Goal: Information Seeking & Learning: Learn about a topic

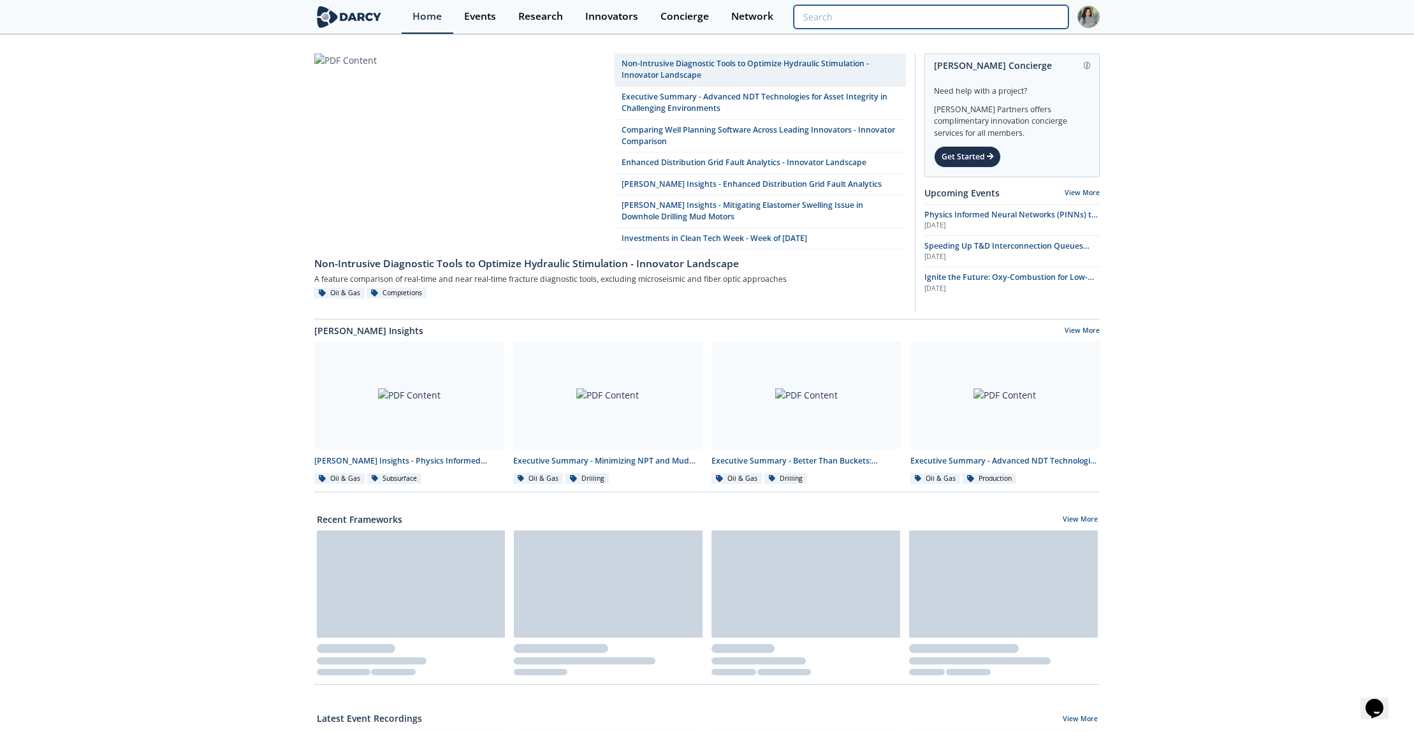
click at [984, 22] on input "search" at bounding box center [931, 17] width 275 height 24
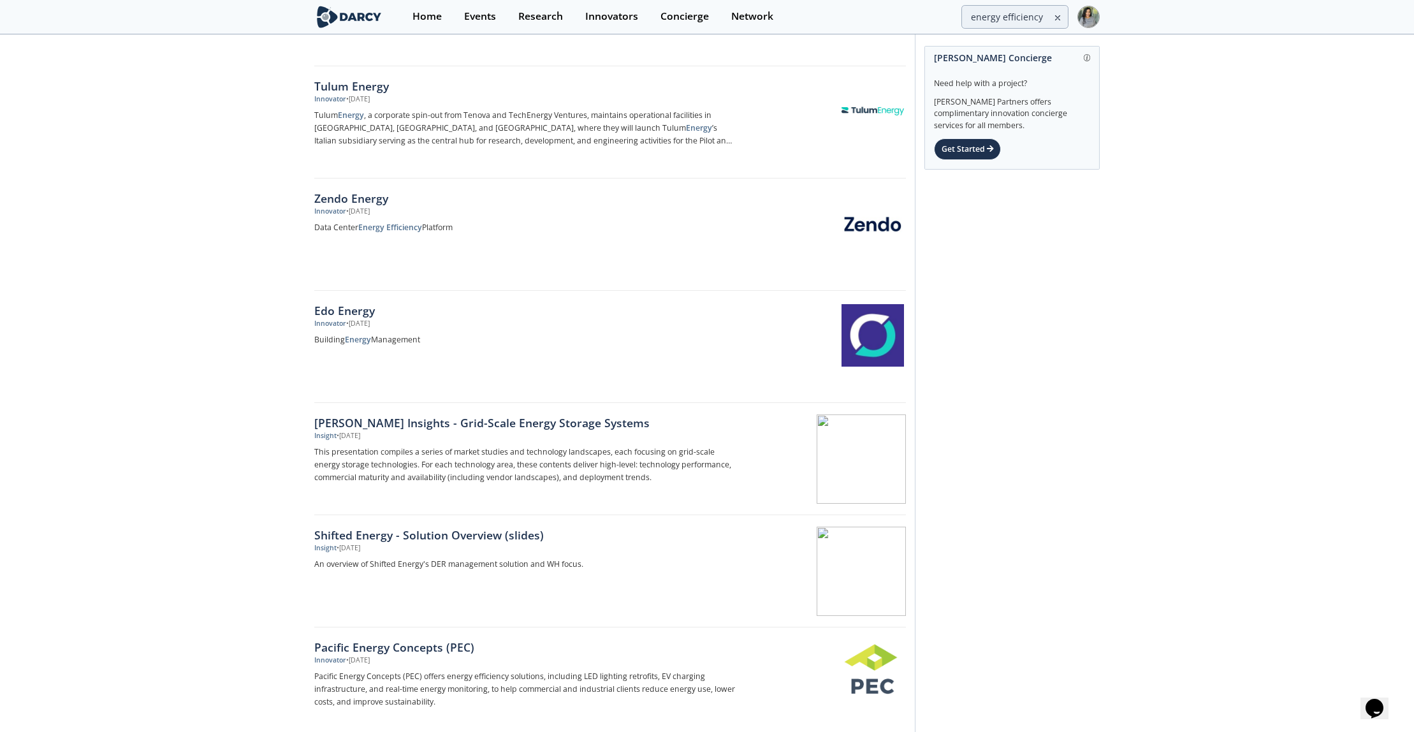
scroll to position [1668, 0]
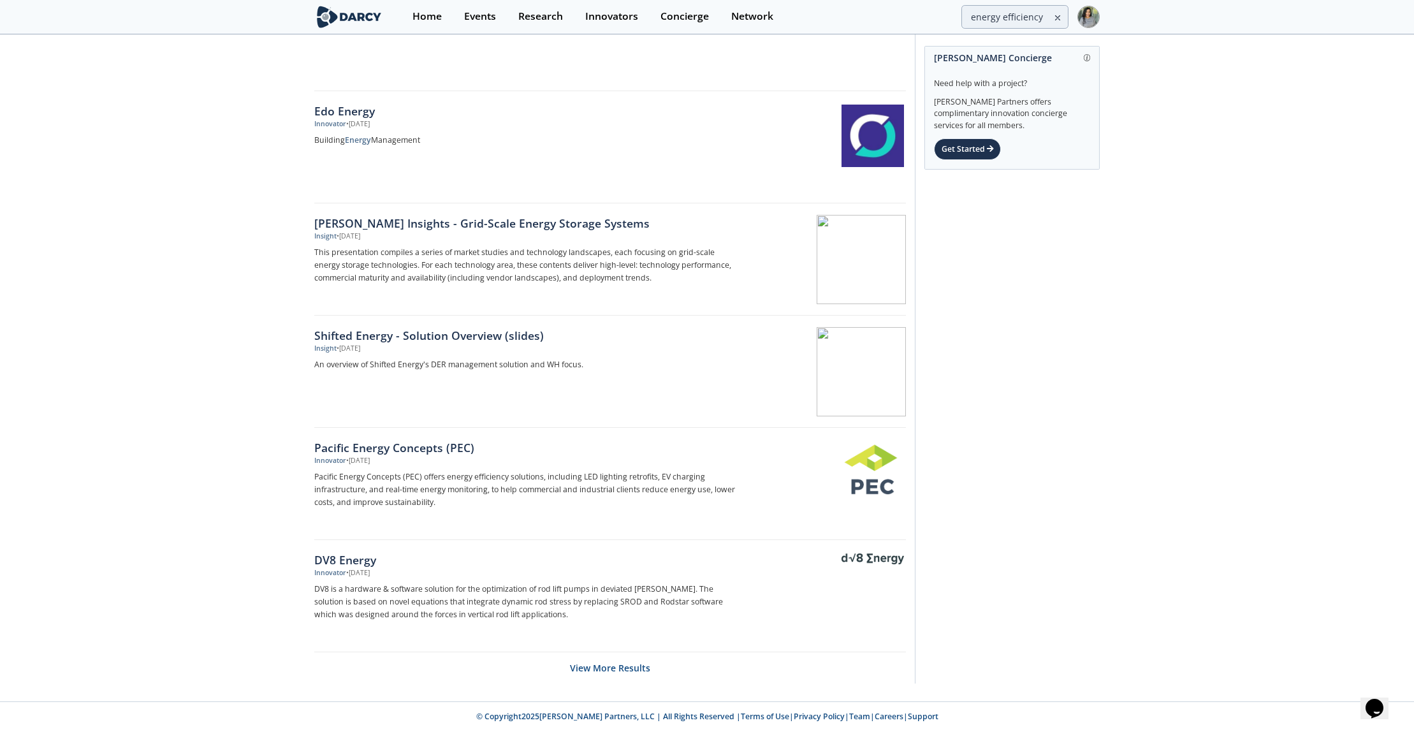
click at [1007, 6] on input "energy efficiency" at bounding box center [931, 17] width 275 height 24
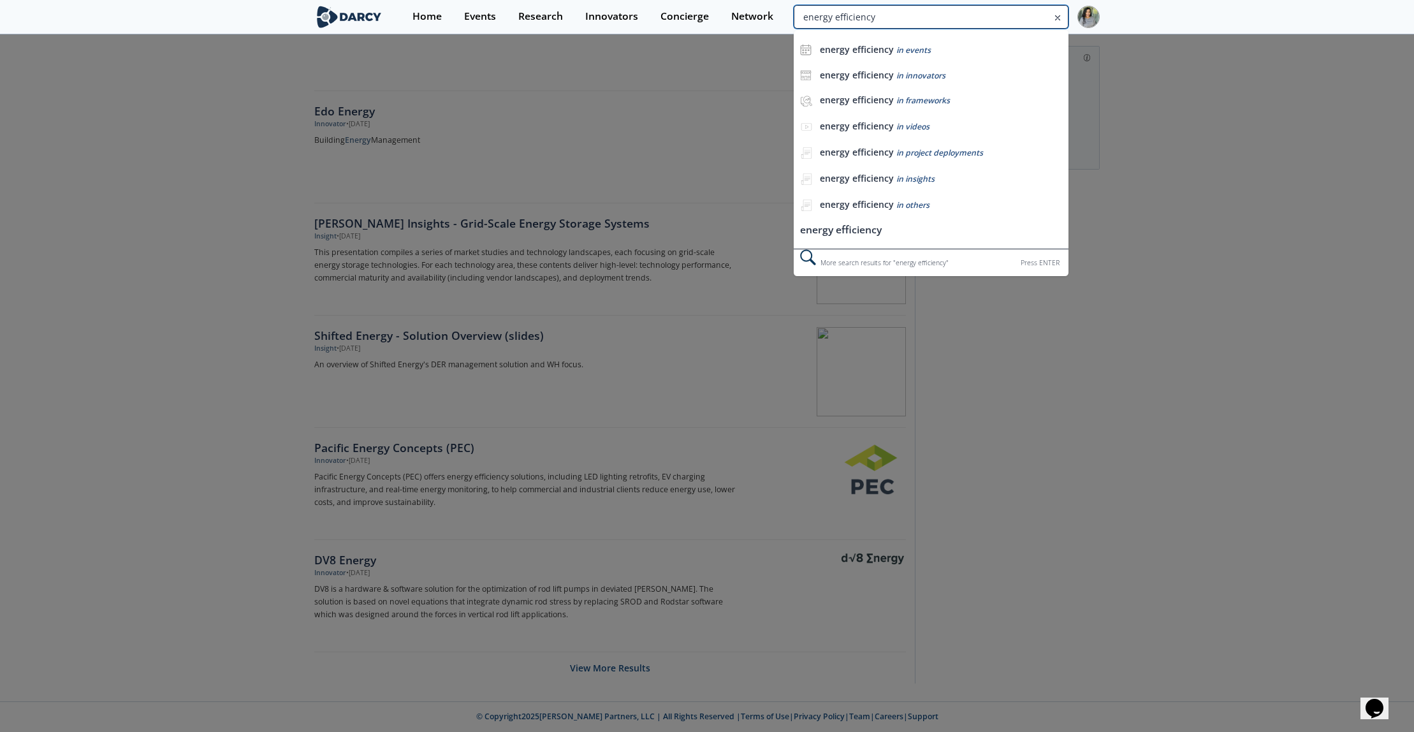
click at [954, 16] on input "energy efficiency" at bounding box center [931, 17] width 275 height 24
type input "electrification"
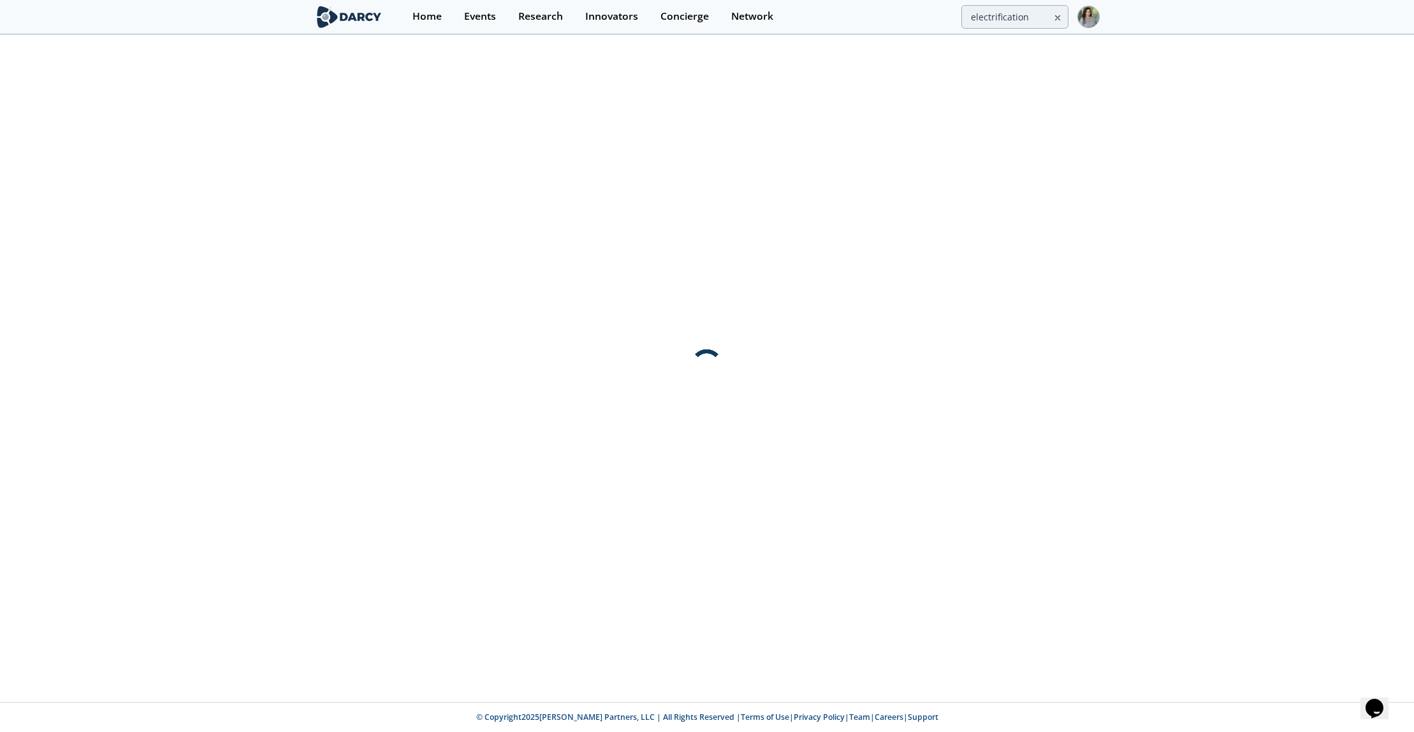
scroll to position [0, 0]
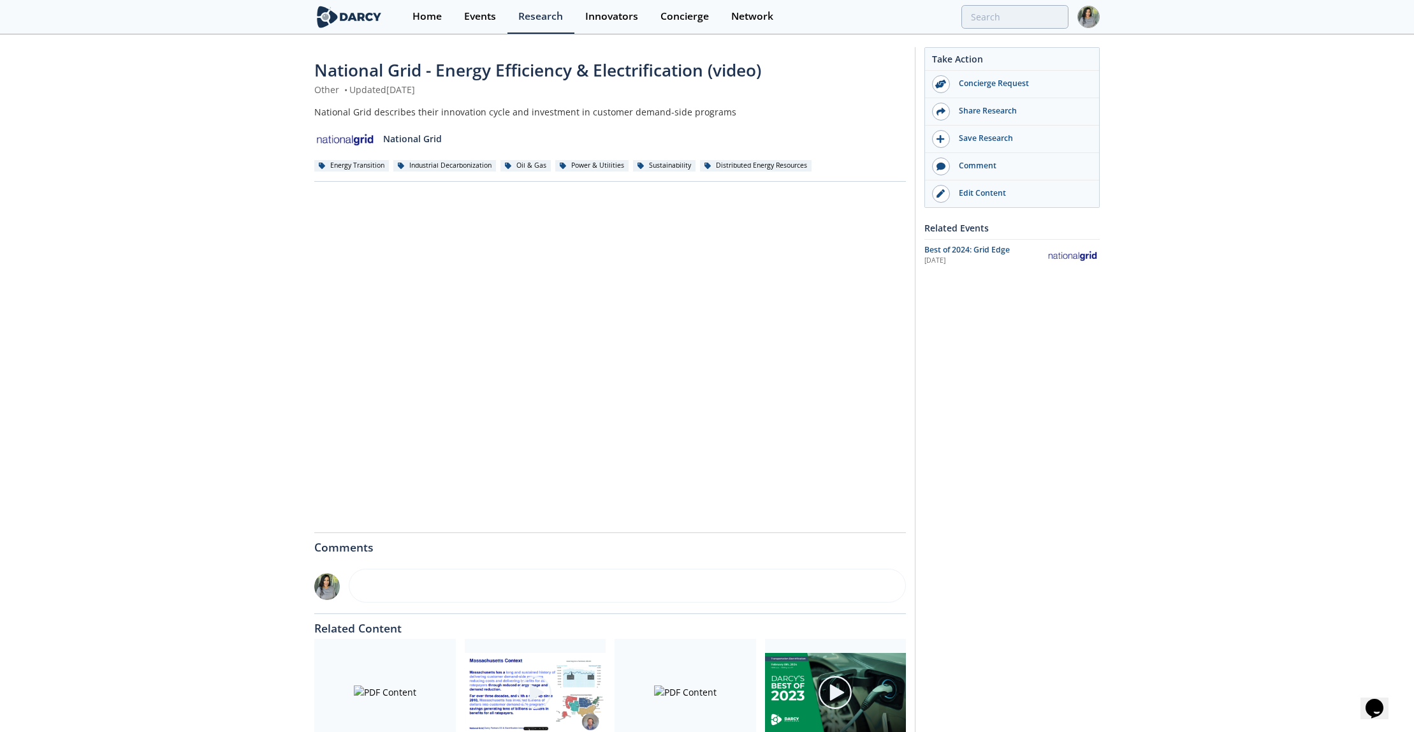
drag, startPoint x: 1020, startPoint y: 29, endPoint x: 1017, endPoint y: 8, distance: 20.7
click at [1020, 29] on div "Home Events Research Innovators Concierge Network" at bounding box center [751, 17] width 698 height 34
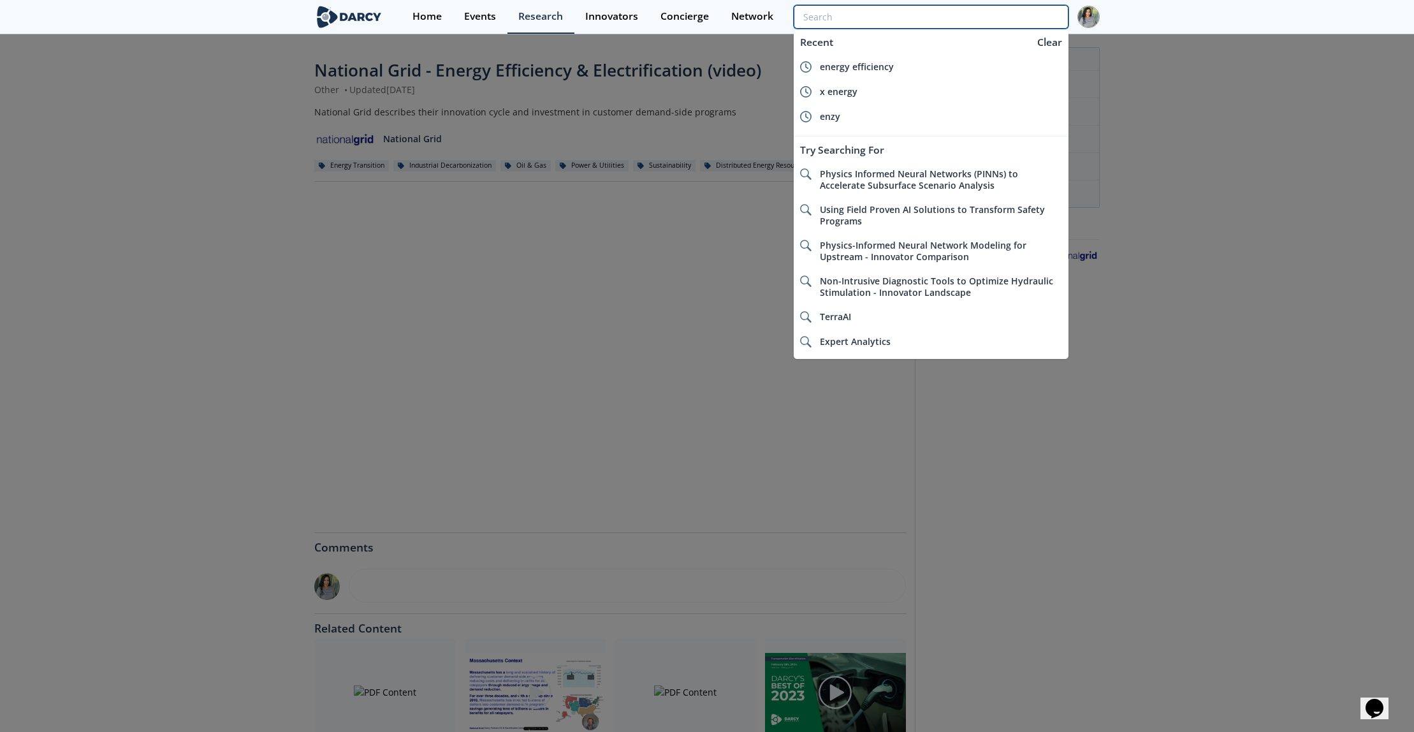
click at [1013, 15] on input "search" at bounding box center [931, 17] width 275 height 24
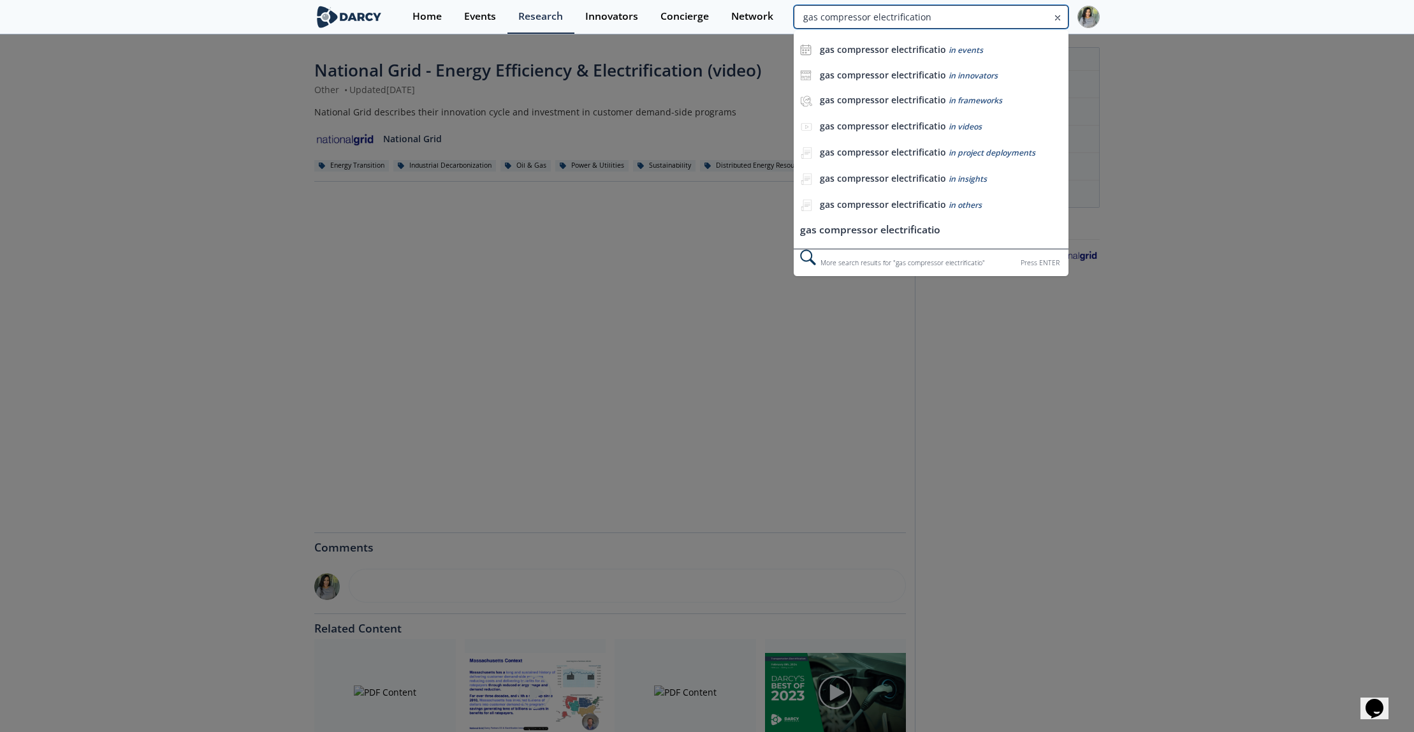
type input "gas compressor electrification"
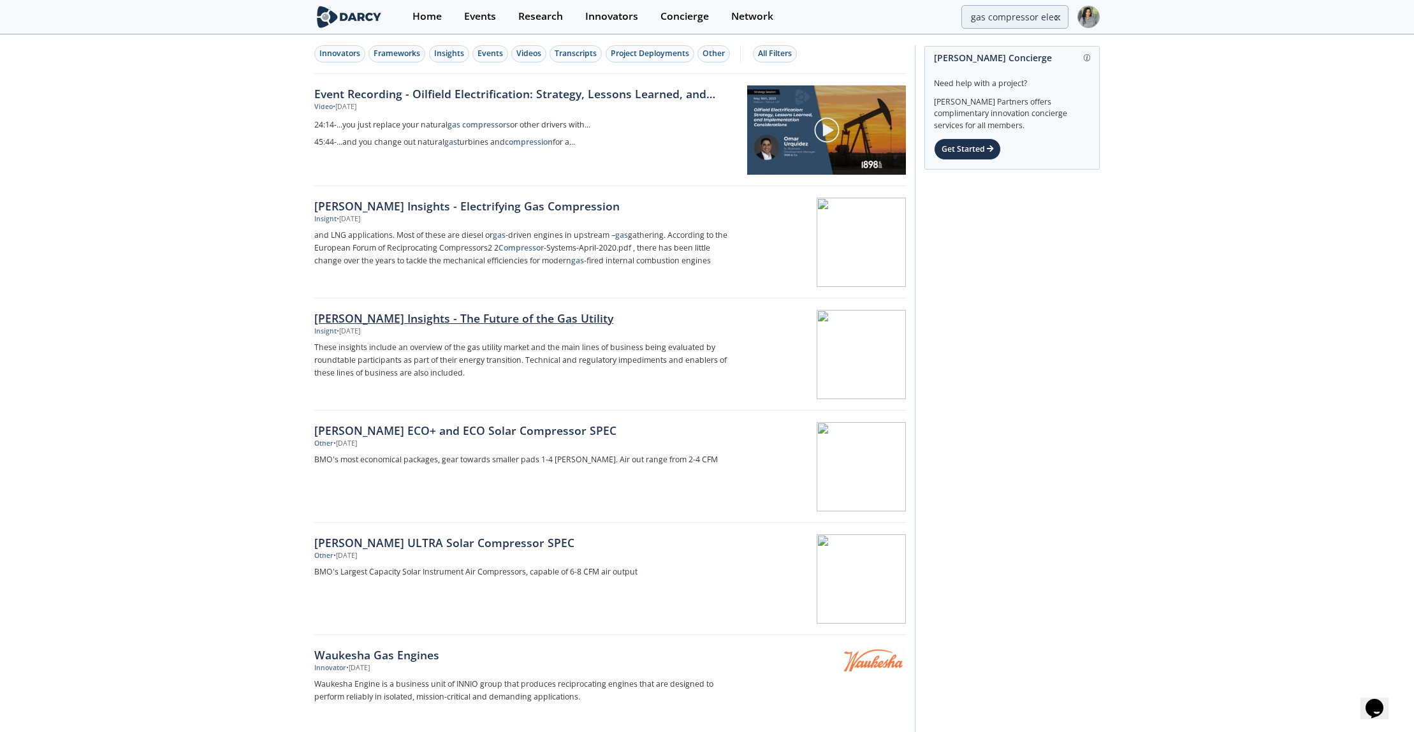
scroll to position [4, 0]
click at [521, 89] on link "Event Recording - Oilfield Electrification: Strategy, Lessons Learned, and Impl…" at bounding box center [526, 92] width 424 height 17
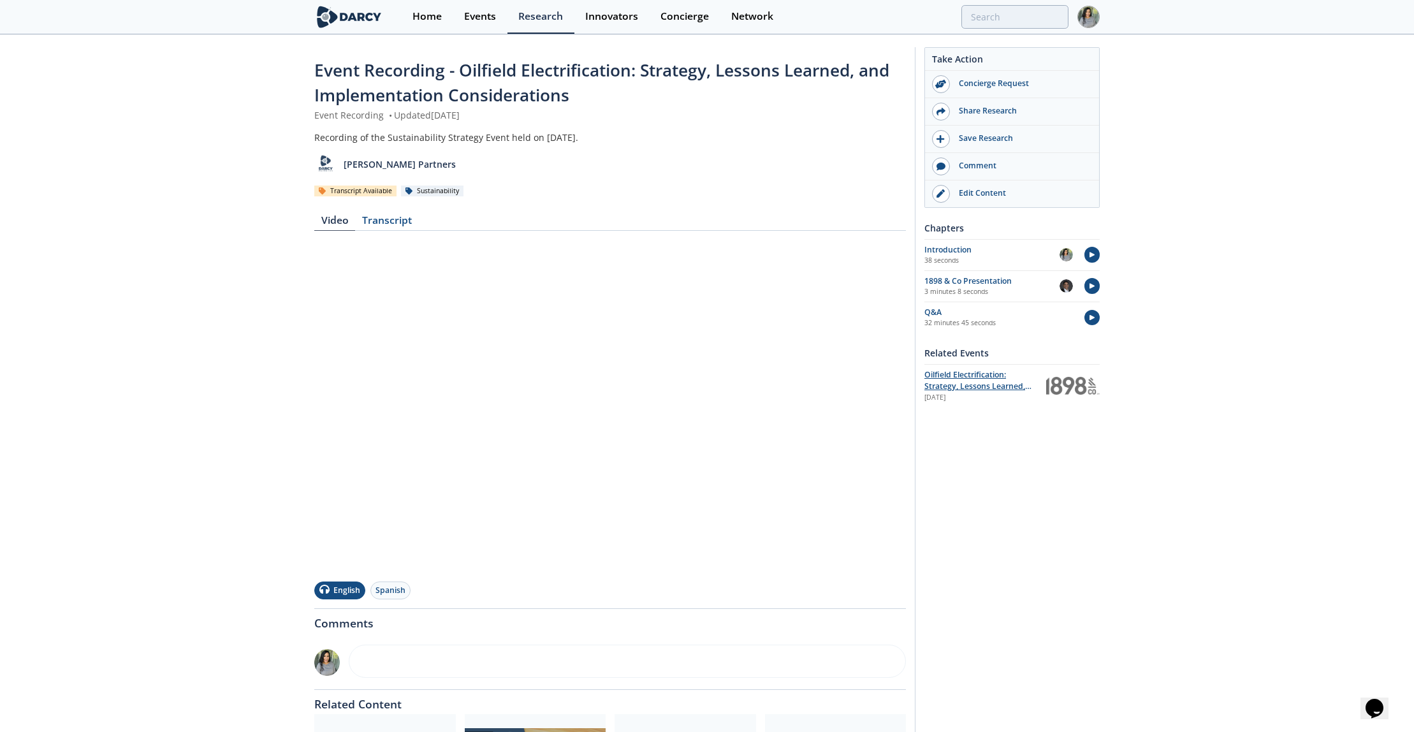
click at [1004, 383] on span "Oilfield Electrification: Strategy, Lessons Learned, and Implementation Conside…" at bounding box center [978, 392] width 107 height 46
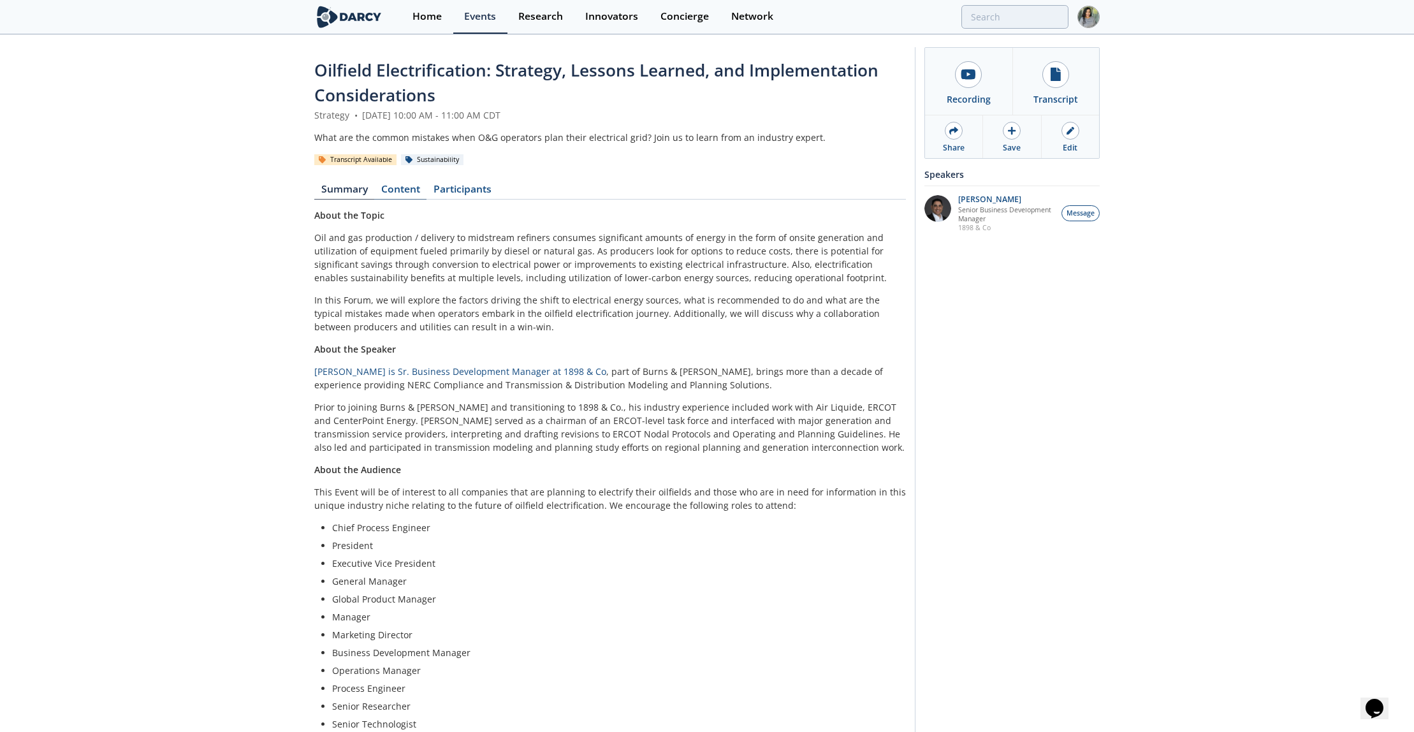
click at [412, 187] on link "Content" at bounding box center [400, 191] width 52 height 15
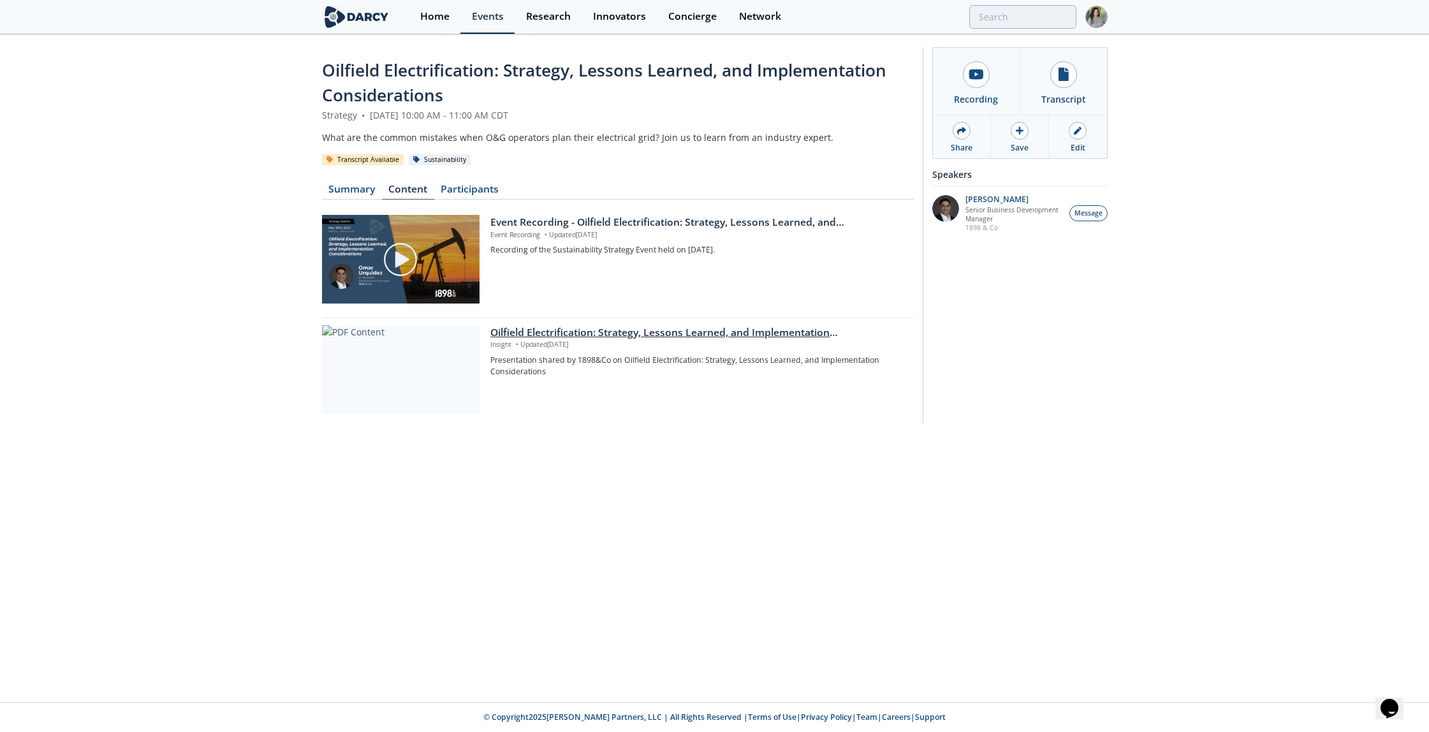
click at [606, 335] on div "Oilfield Electrification: Strategy, Lessons Learned, and Implementation Conside…" at bounding box center [697, 332] width 414 height 15
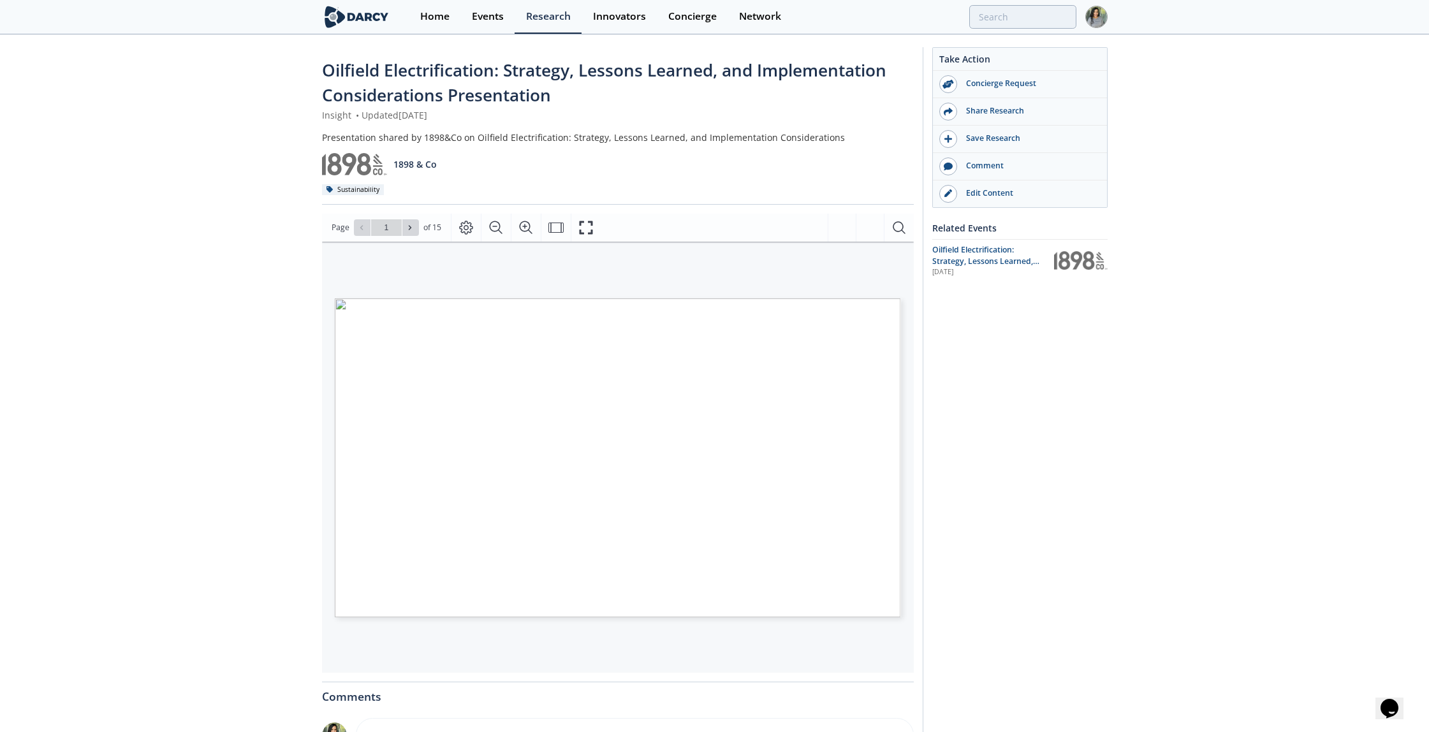
type input "2"
type input "3"
type input "4"
type input "5"
type input "6"
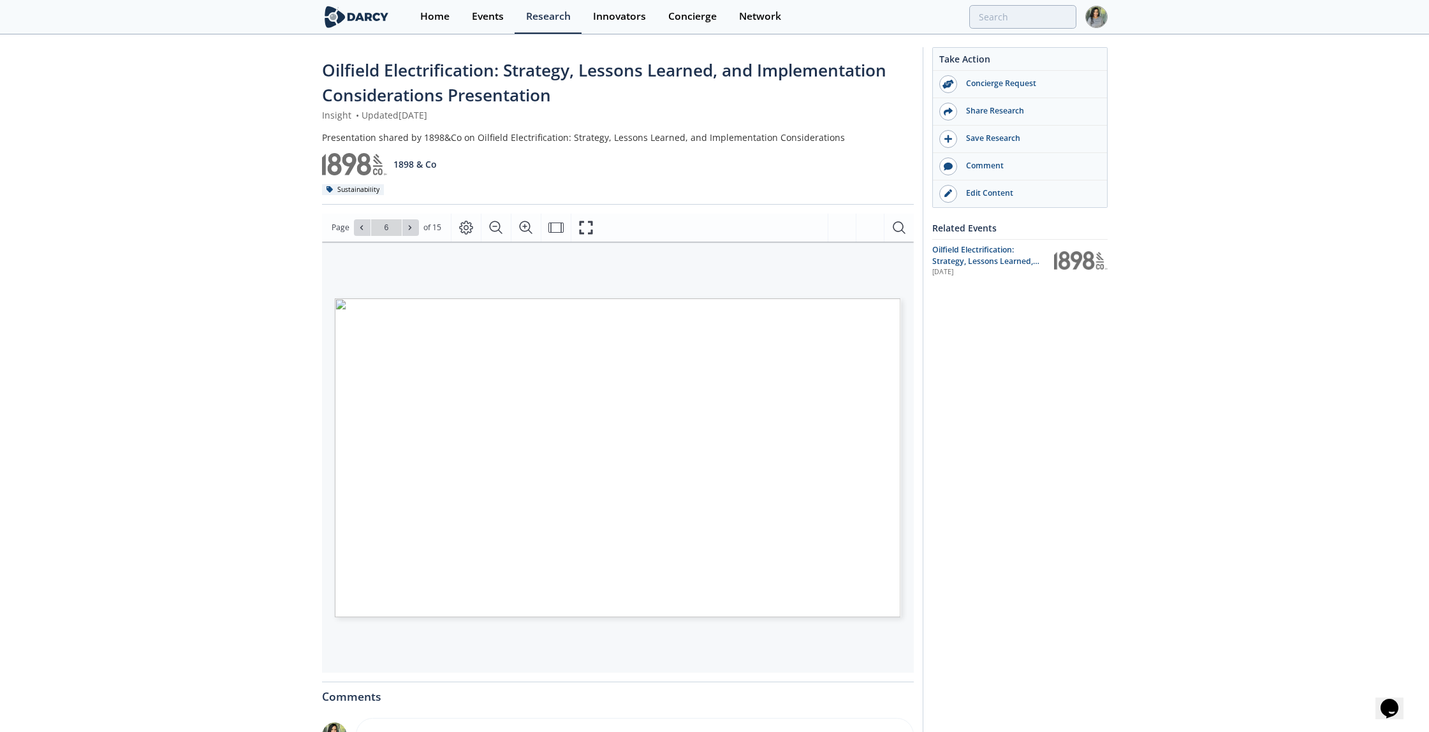
type input "7"
type input "8"
type input "9"
type input "10"
type input "15"
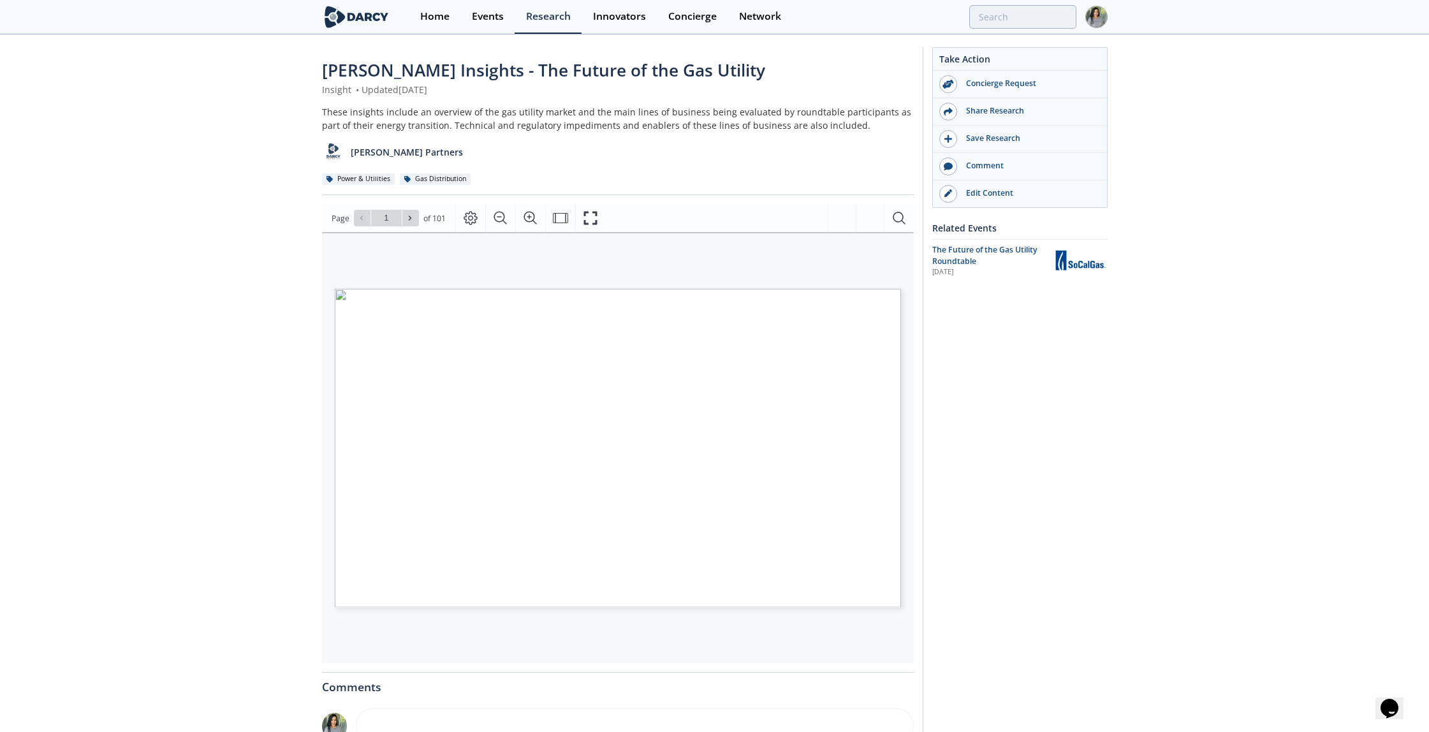
click at [397, 205] on div "Page Go to Page 1 of 101 1 / 101" at bounding box center [618, 218] width 592 height 28
click at [411, 219] on icon at bounding box center [410, 218] width 8 height 8
type input "2"
click at [407, 217] on icon at bounding box center [410, 218] width 8 height 8
type input "3"
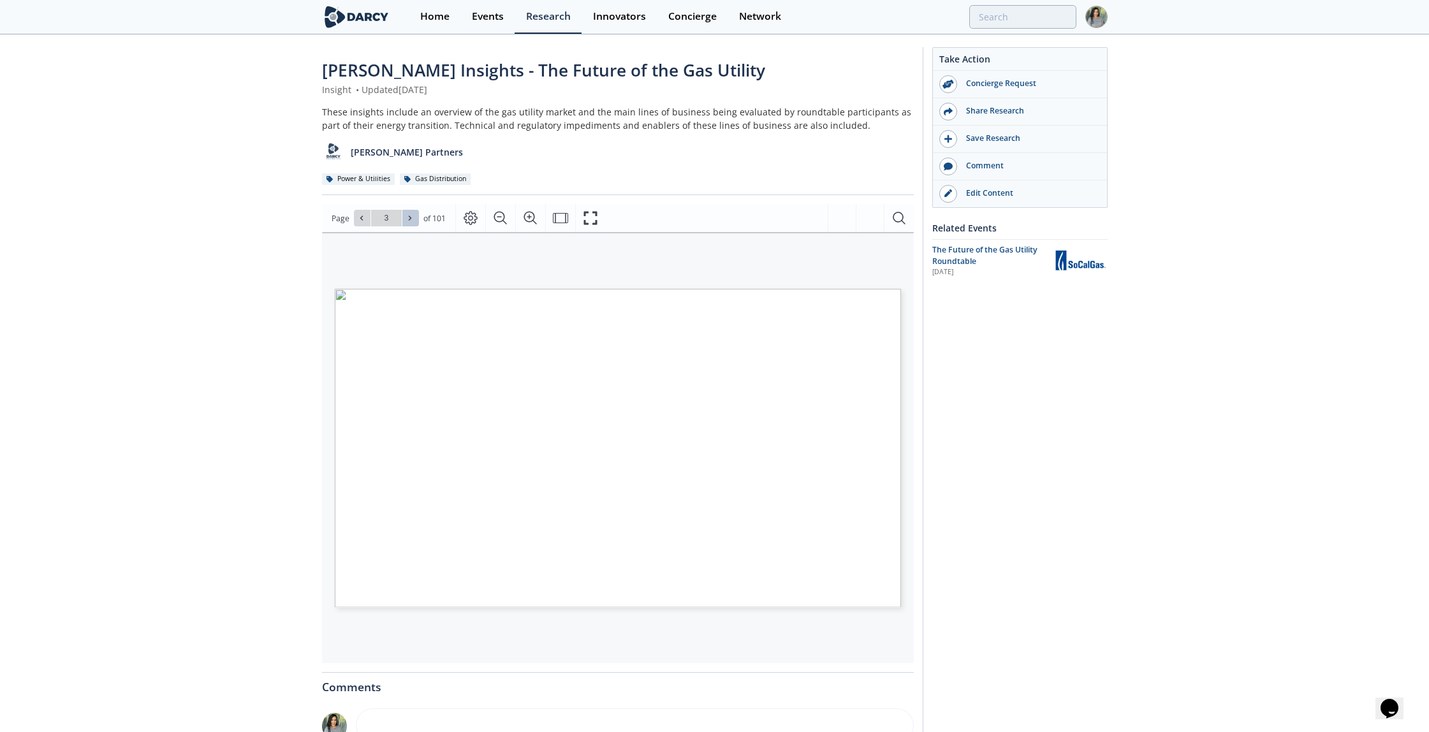
click at [407, 217] on icon at bounding box center [410, 218] width 8 height 8
type input "4"
click at [406, 216] on icon at bounding box center [410, 218] width 8 height 8
type input "5"
click at [407, 217] on icon at bounding box center [410, 218] width 8 height 8
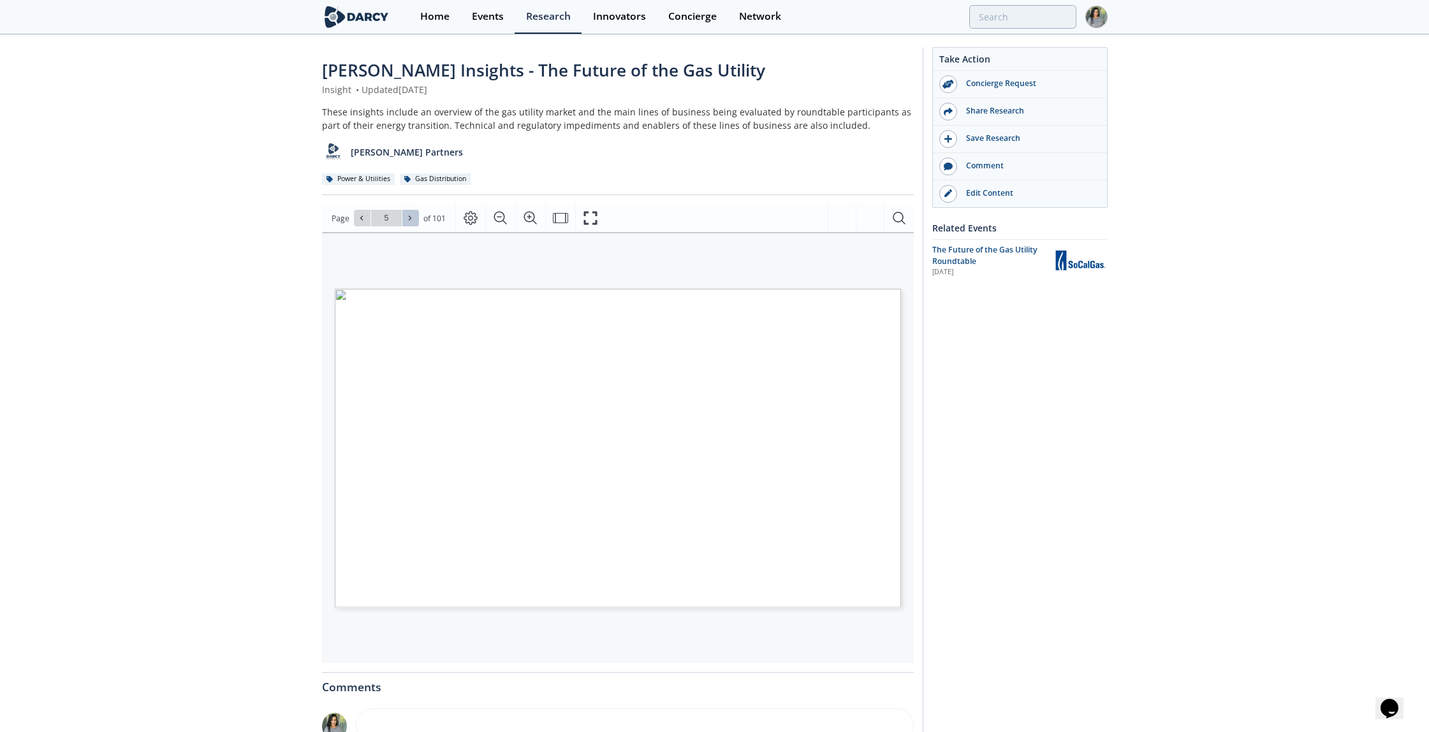
type input "6"
click at [407, 217] on icon at bounding box center [410, 218] width 8 height 8
type input "7"
click at [407, 217] on icon at bounding box center [410, 218] width 8 height 8
type input "8"
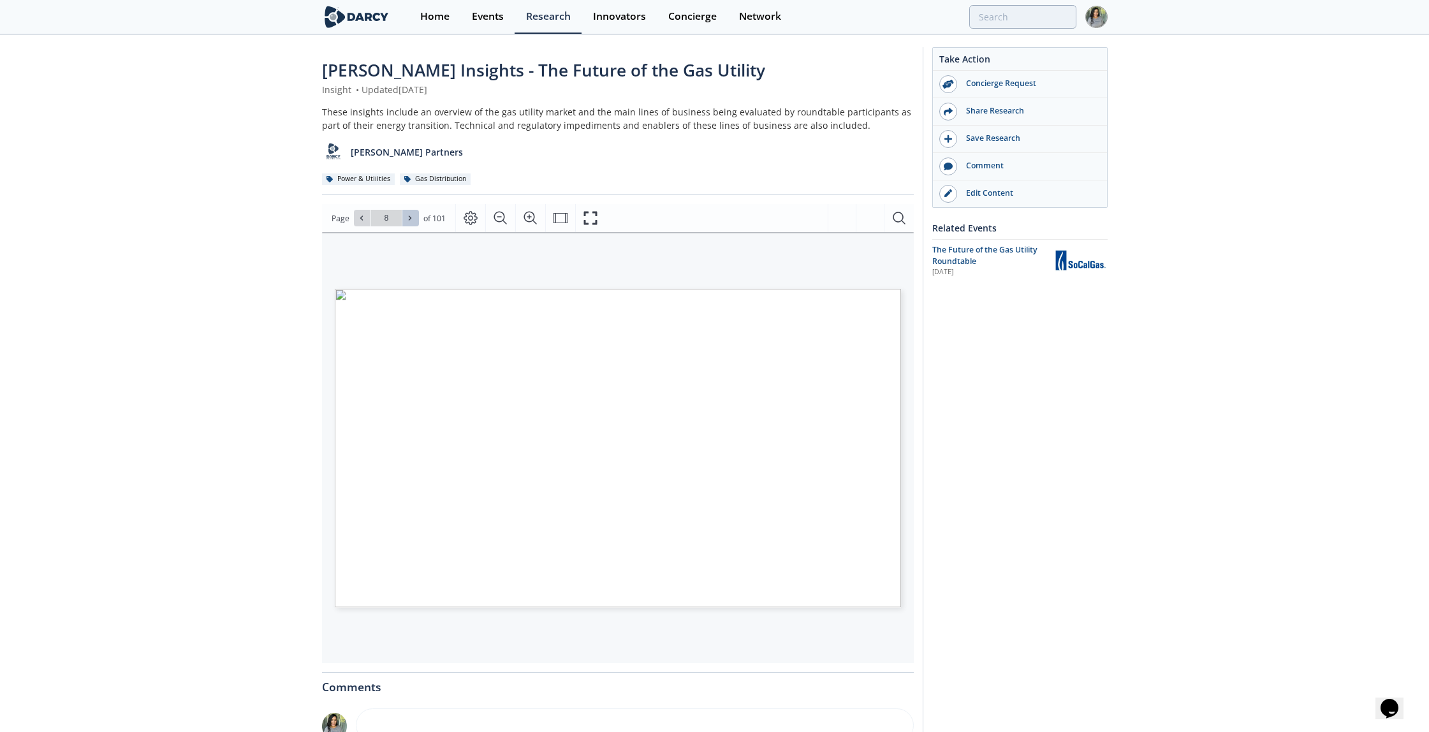
click at [407, 217] on icon at bounding box center [410, 218] width 8 height 8
type input "9"
click at [407, 217] on icon at bounding box center [410, 218] width 8 height 8
type input "10"
click at [410, 218] on icon at bounding box center [410, 218] width 3 height 4
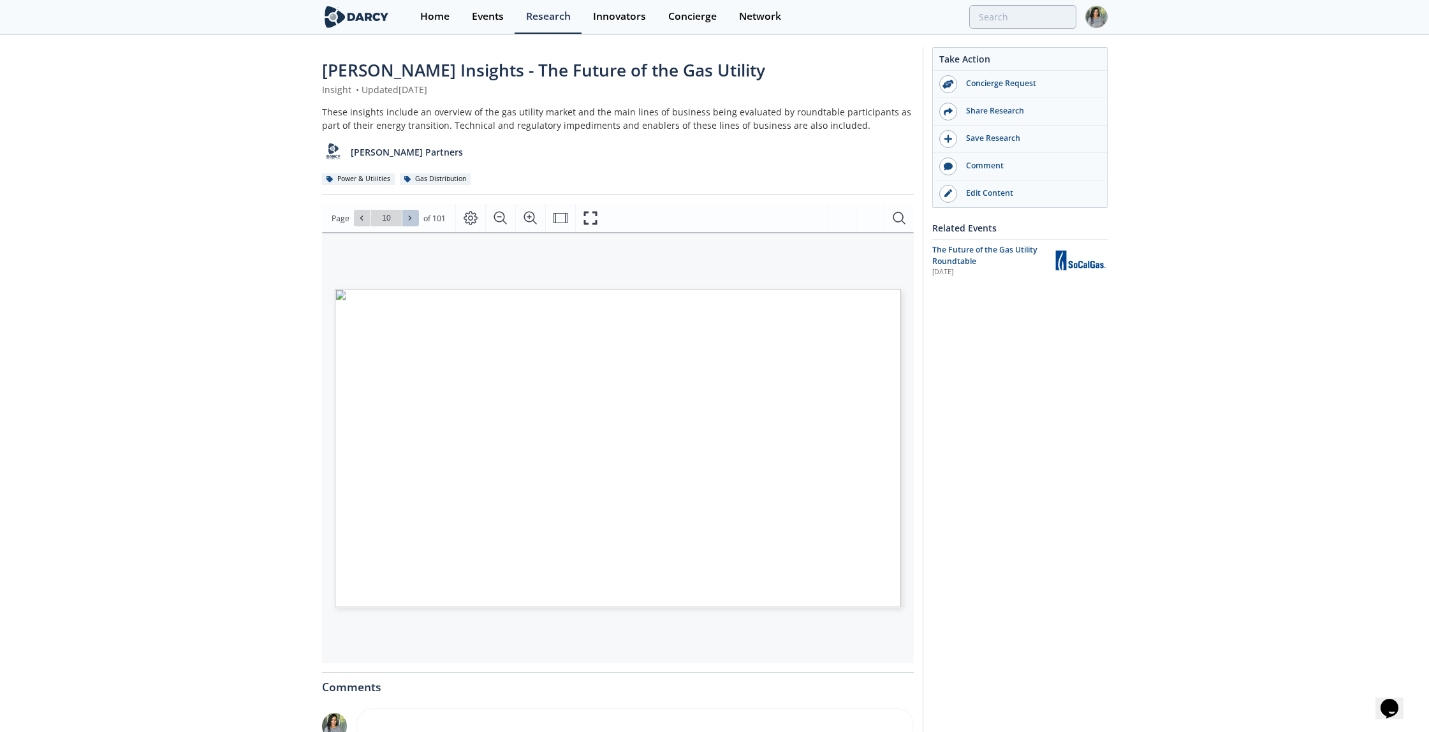
type input "11"
click at [407, 217] on icon at bounding box center [410, 218] width 8 height 8
type input "12"
click at [358, 219] on icon at bounding box center [362, 218] width 8 height 8
click at [409, 218] on icon at bounding box center [410, 218] width 3 height 4
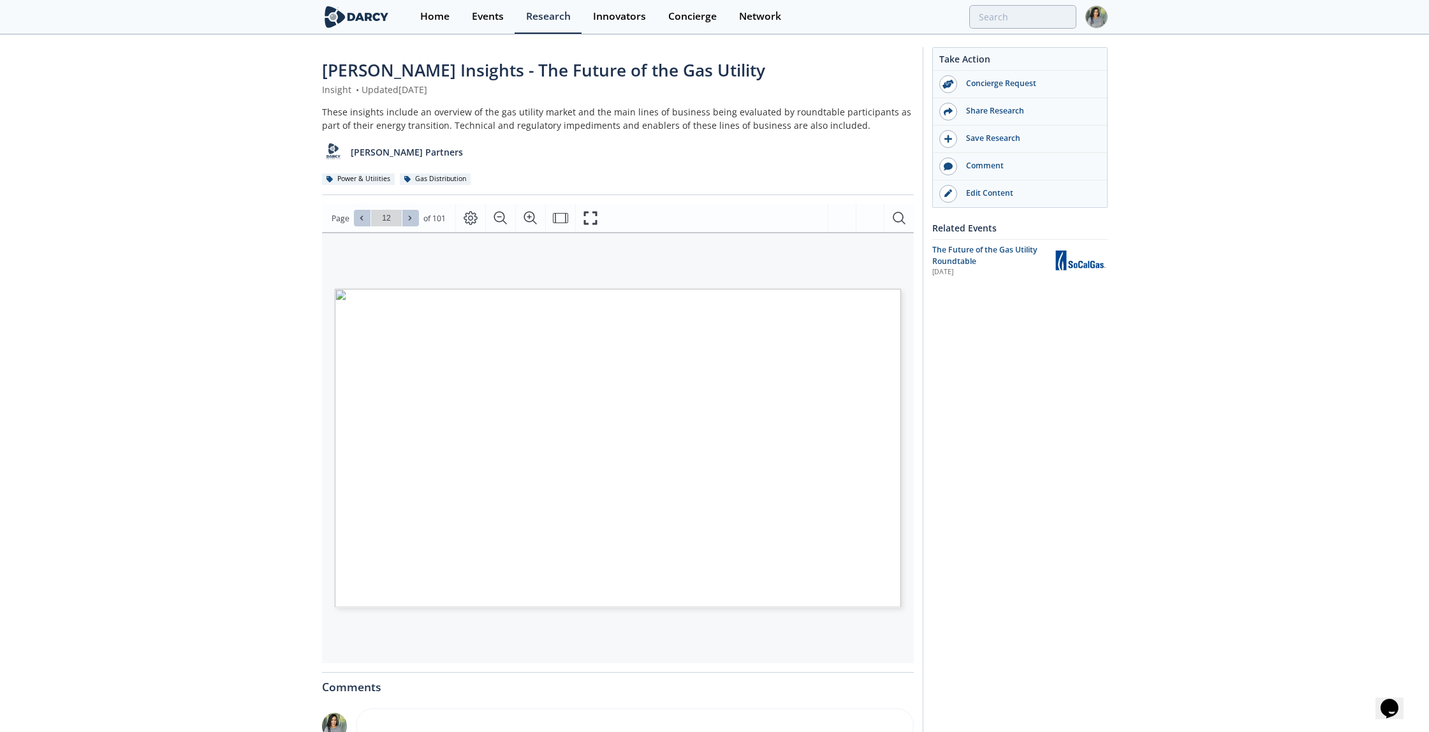
click at [409, 218] on icon at bounding box center [410, 218] width 3 height 4
type input "13"
click at [409, 218] on icon at bounding box center [410, 218] width 3 height 4
type input "14"
click at [409, 218] on icon at bounding box center [410, 218] width 3 height 4
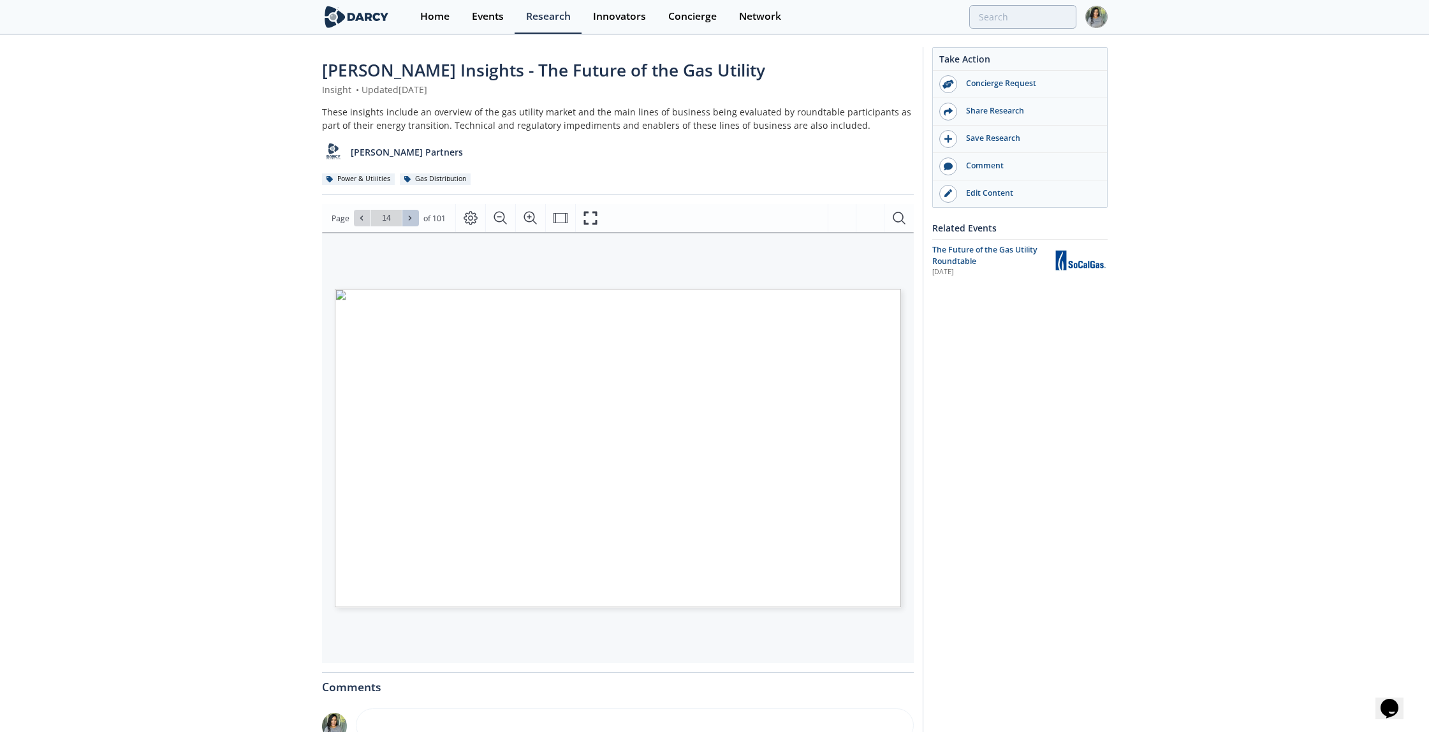
type input "15"
click at [409, 218] on icon at bounding box center [410, 218] width 3 height 4
type input "16"
click at [409, 218] on icon at bounding box center [410, 218] width 3 height 4
type input "17"
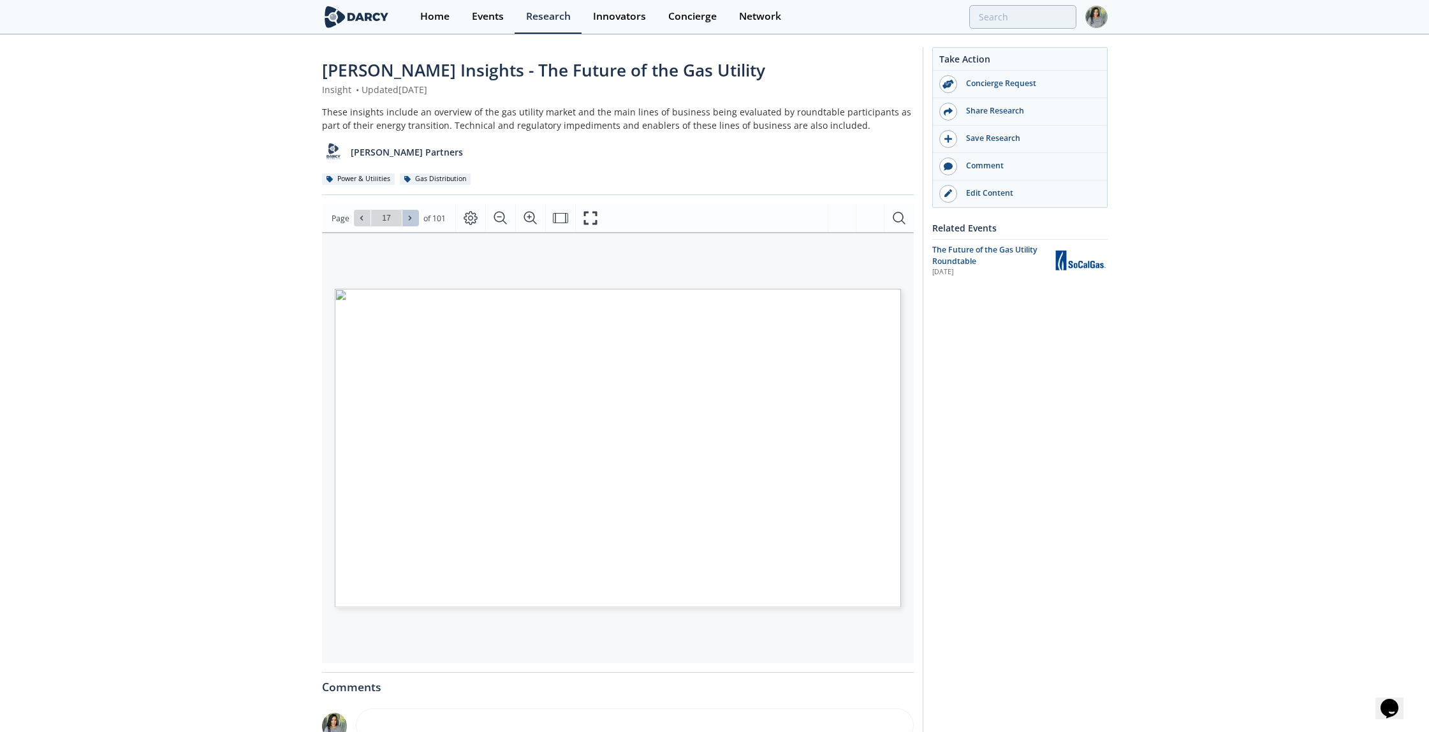
click at [409, 218] on icon at bounding box center [410, 218] width 3 height 4
type input "18"
click at [409, 218] on icon at bounding box center [410, 218] width 3 height 4
type input "19"
click at [409, 218] on icon at bounding box center [410, 218] width 3 height 4
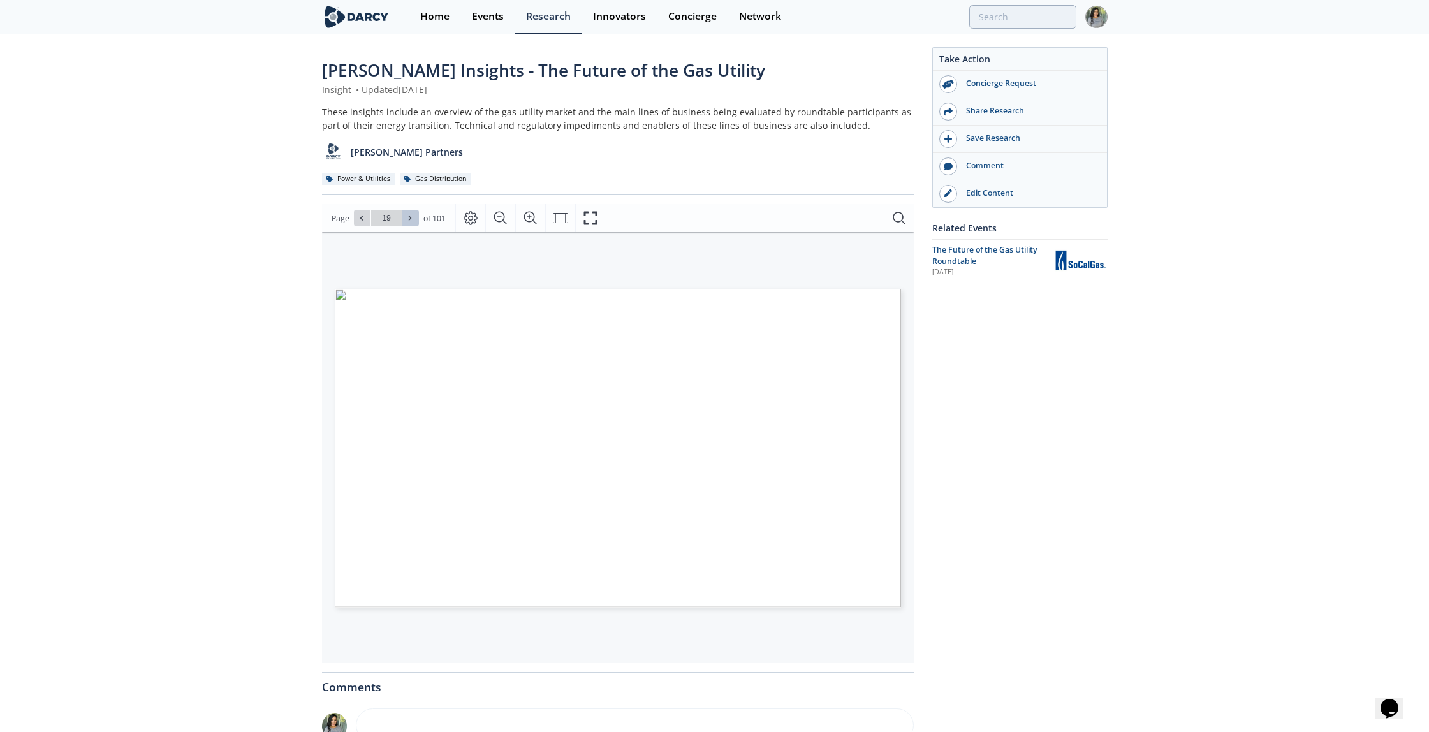
type input "20"
click at [409, 218] on icon at bounding box center [410, 218] width 3 height 4
type input "21"
click at [409, 218] on icon at bounding box center [410, 218] width 3 height 4
type input "22"
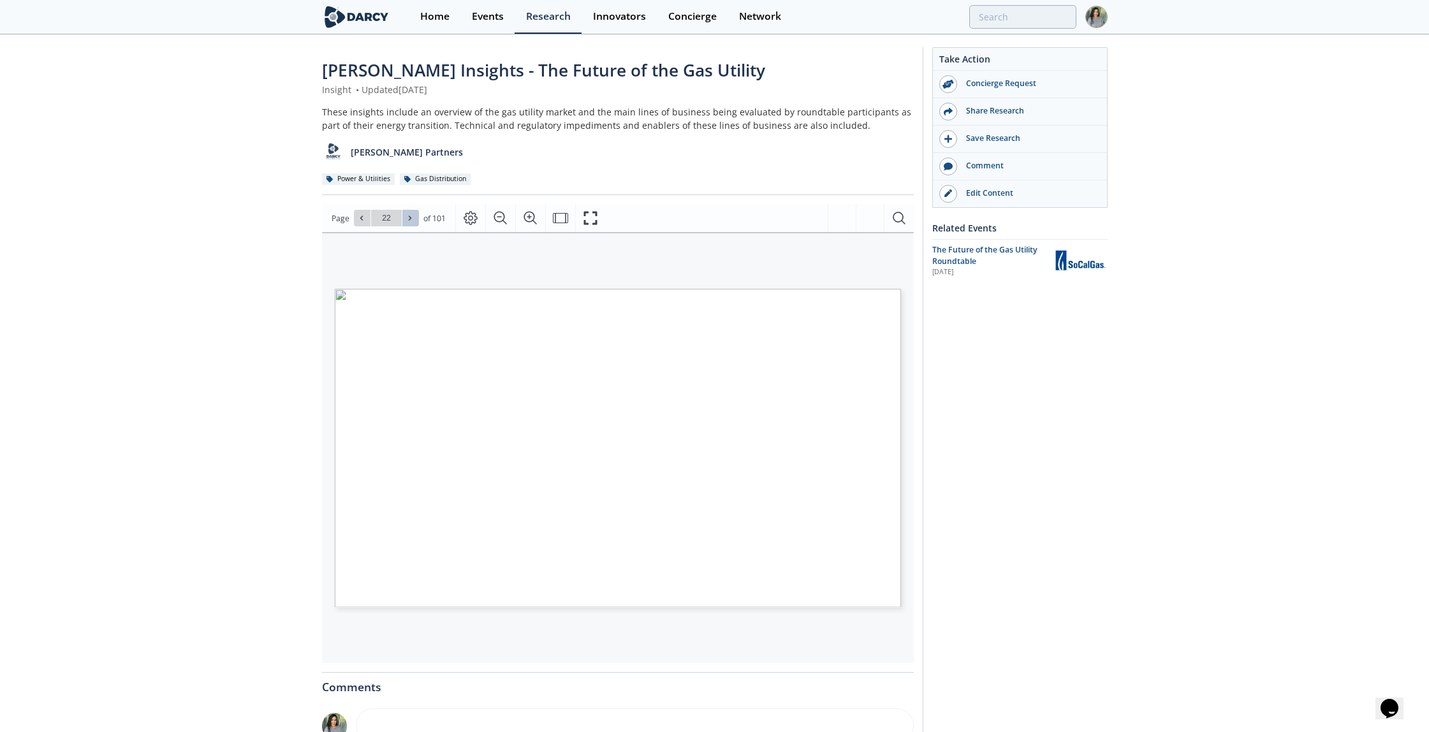
click at [409, 218] on icon at bounding box center [410, 218] width 3 height 4
type input "23"
click at [409, 218] on icon at bounding box center [410, 218] width 3 height 4
type input "24"
click at [409, 218] on icon at bounding box center [410, 218] width 3 height 4
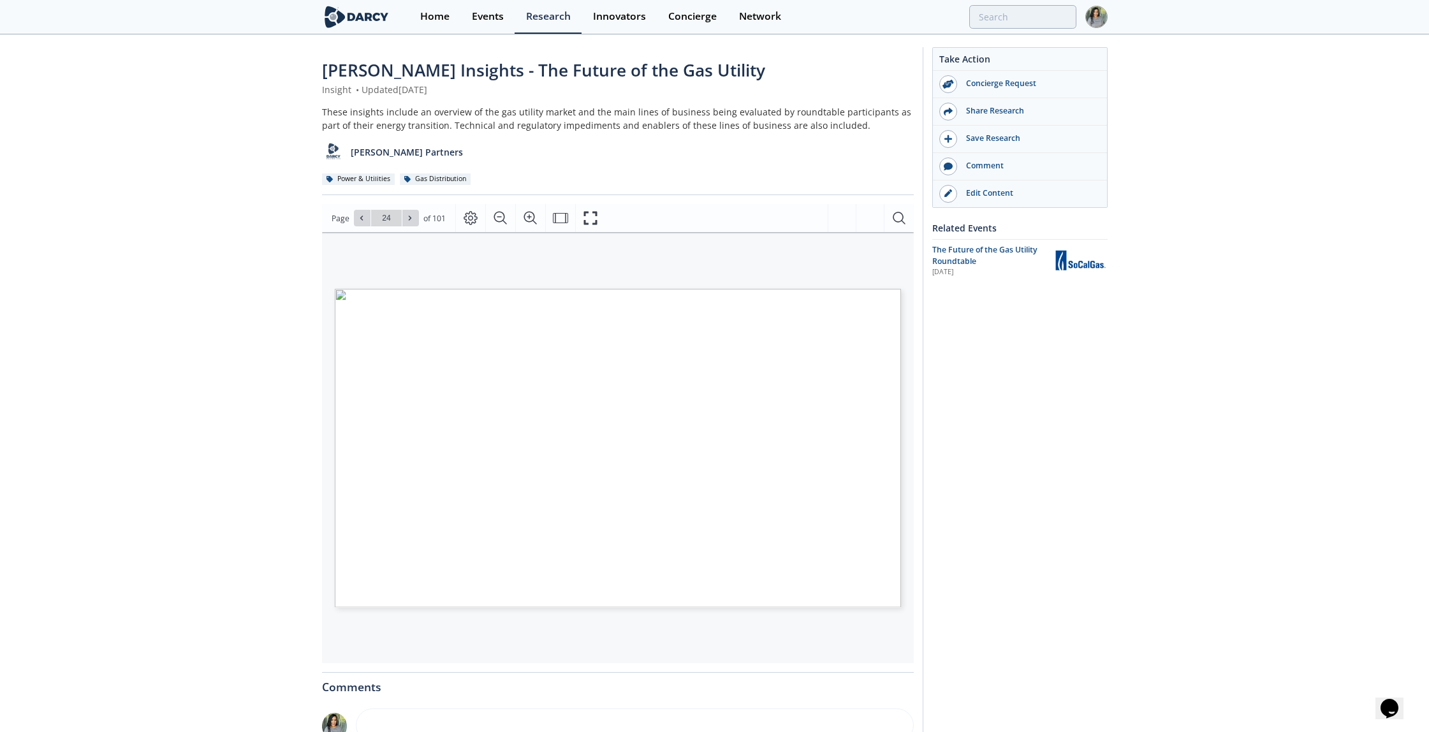
type input "25"
click at [409, 218] on icon at bounding box center [410, 218] width 3 height 4
type input "26"
click at [586, 212] on icon "Fullscreen" at bounding box center [590, 218] width 13 height 13
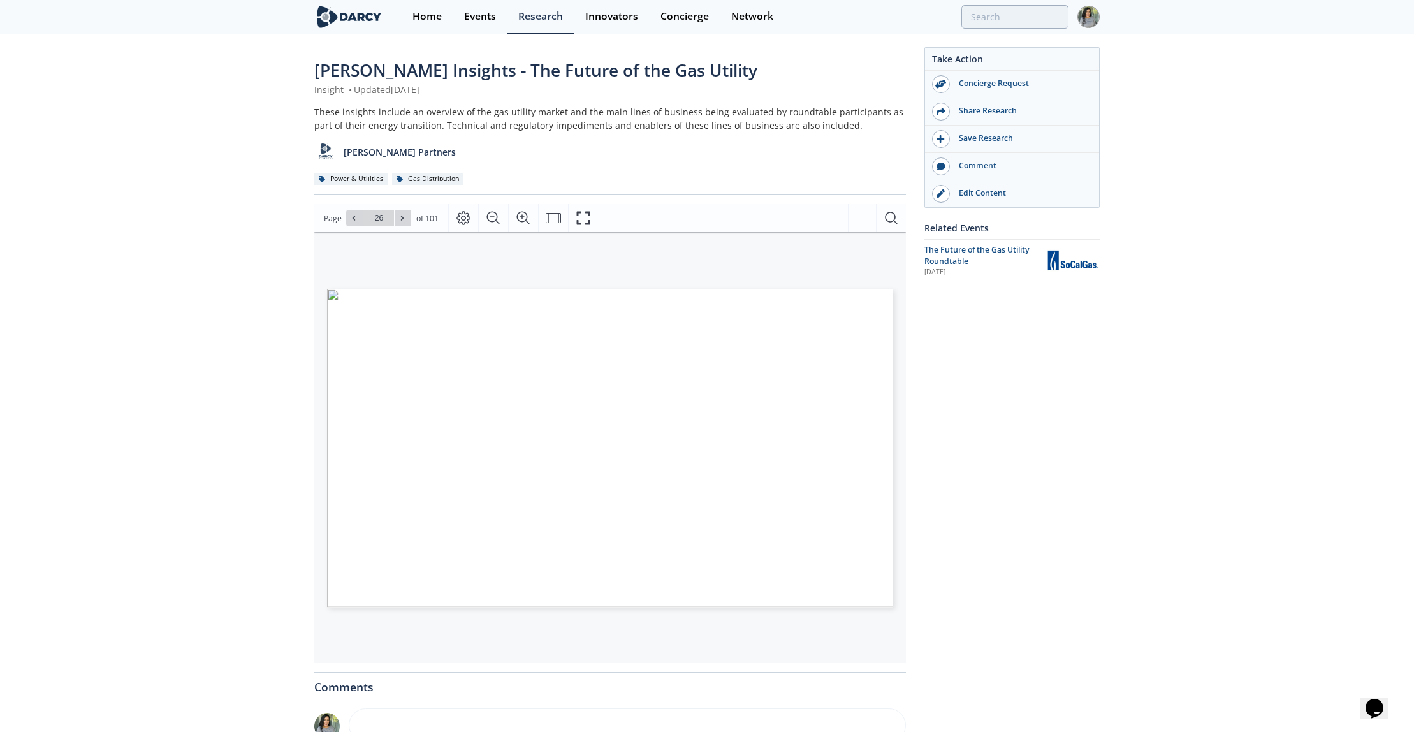
click at [19, 361] on div "Darcy Insights - The Future of the Gas Utility Insight • Updated October 31, 20…" at bounding box center [707, 491] width 1414 height 910
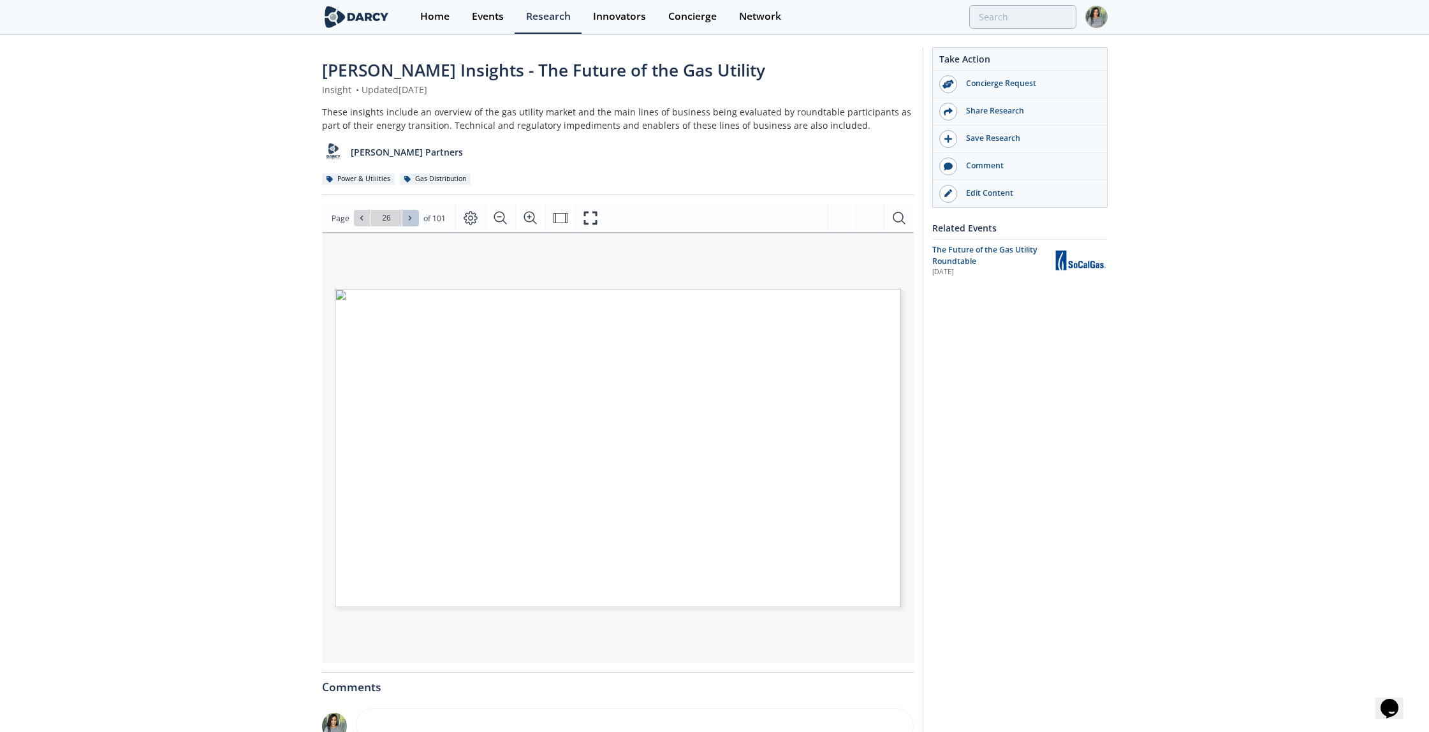
click at [413, 220] on span at bounding box center [410, 218] width 9 height 9
type input "27"
click at [411, 216] on icon at bounding box center [410, 218] width 8 height 8
type input "28"
click at [590, 218] on icon "Fullscreen" at bounding box center [590, 217] width 15 height 15
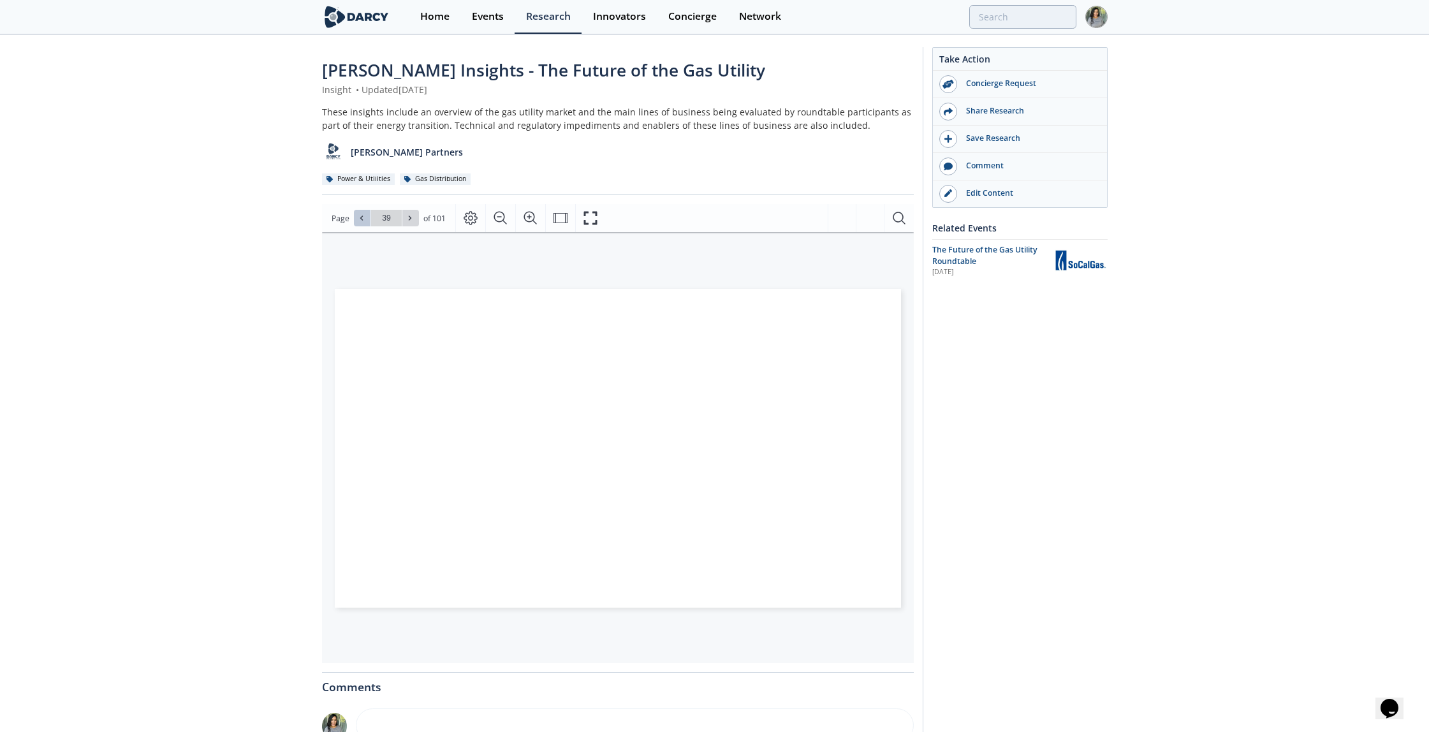
click at [358, 216] on icon at bounding box center [362, 218] width 8 height 8
click at [360, 219] on icon at bounding box center [361, 218] width 3 height 4
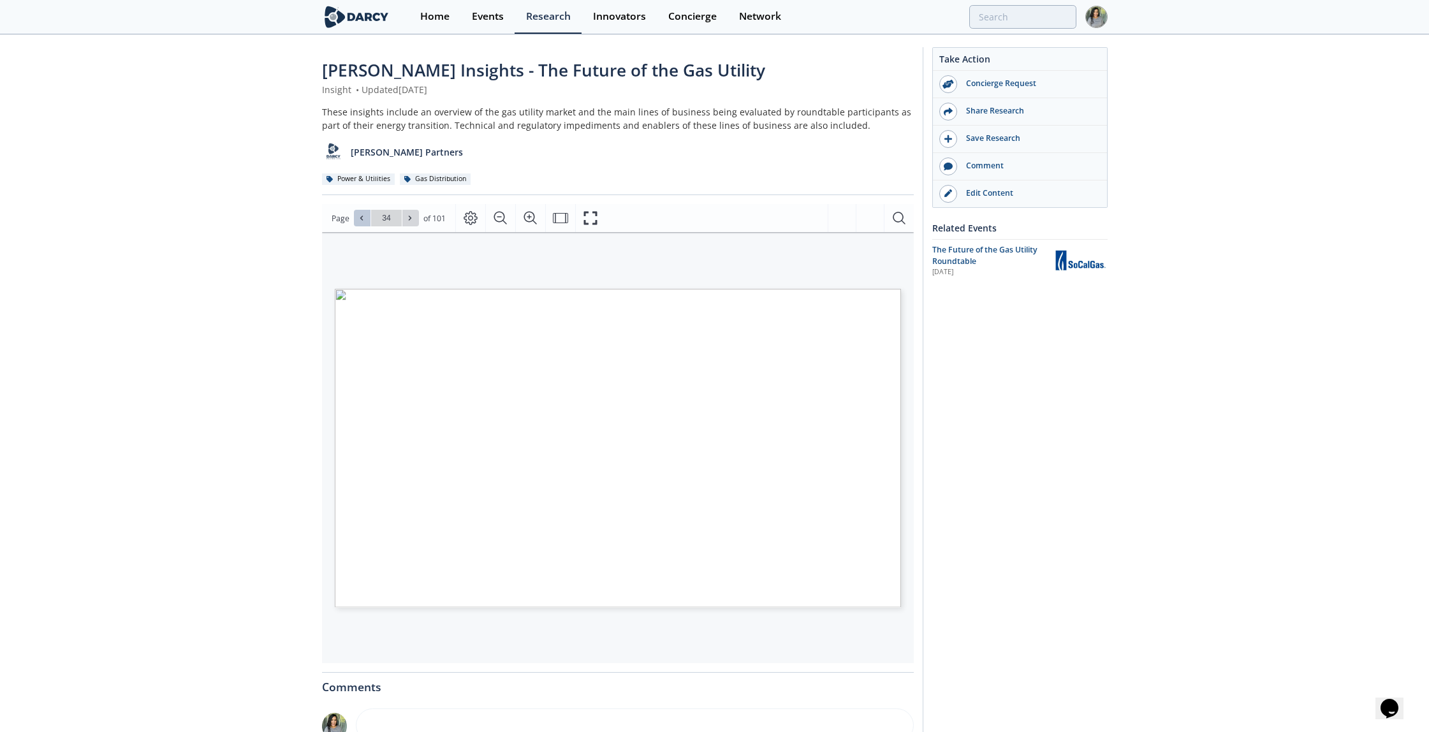
click at [360, 219] on icon at bounding box center [361, 218] width 3 height 4
click at [358, 222] on span at bounding box center [362, 218] width 9 height 9
click at [360, 216] on icon at bounding box center [362, 218] width 8 height 8
click at [356, 223] on button at bounding box center [362, 218] width 17 height 17
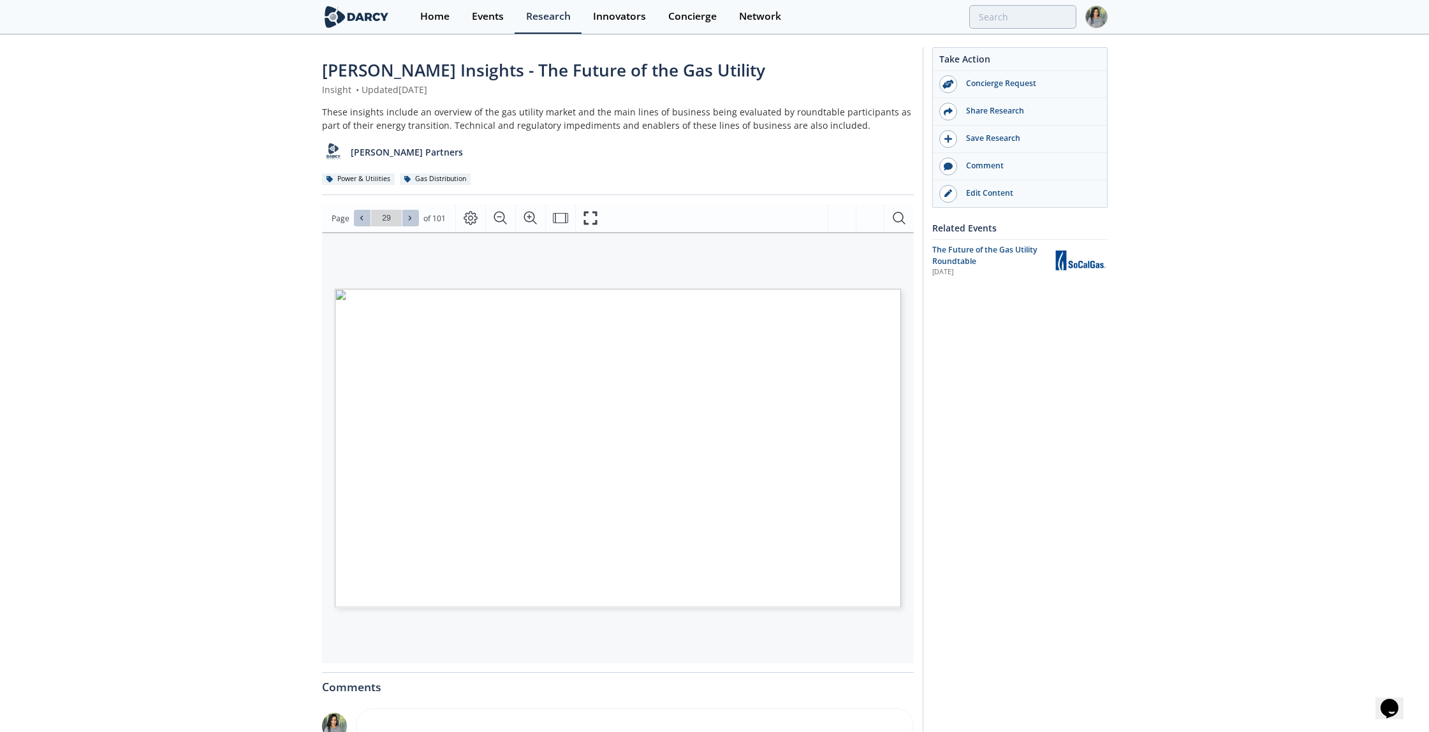
click at [409, 215] on icon at bounding box center [410, 218] width 8 height 8
click at [410, 215] on icon at bounding box center [410, 218] width 8 height 8
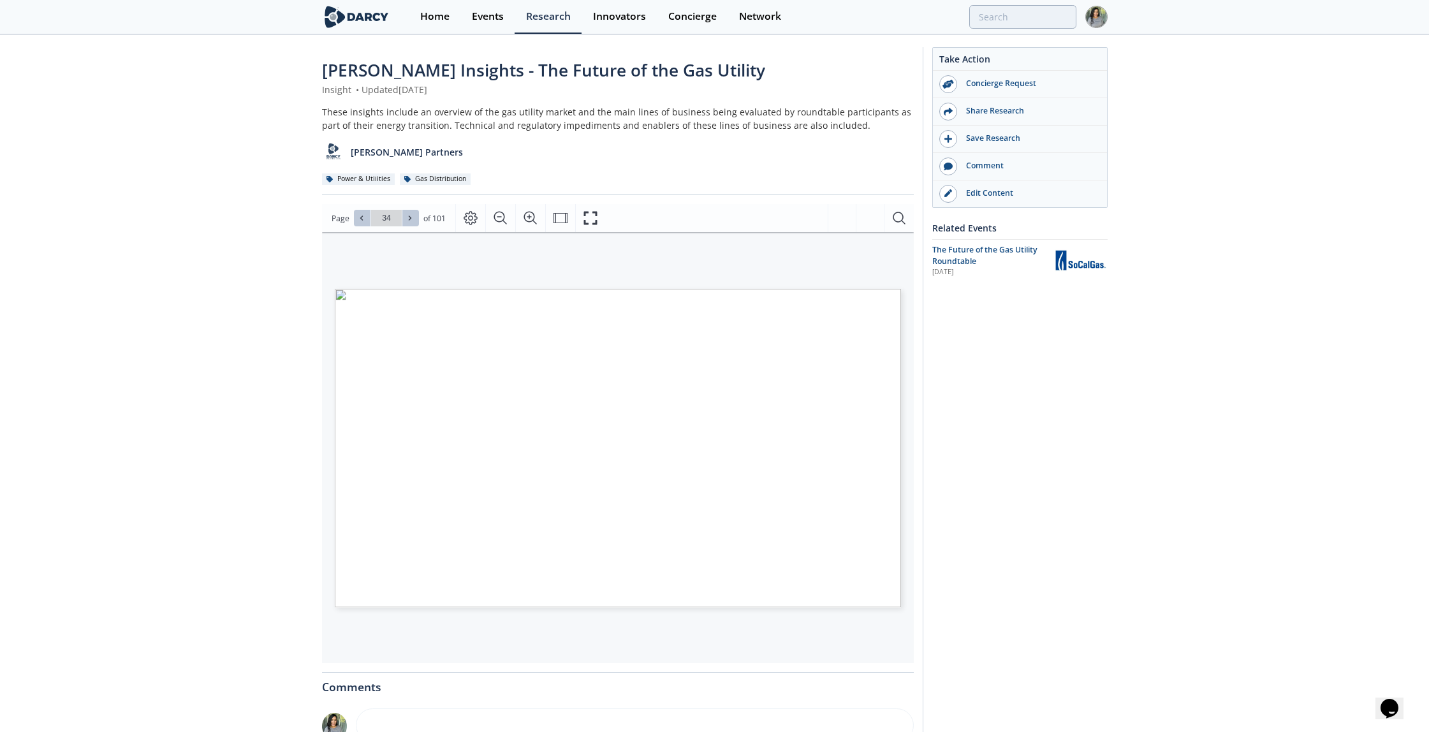
click at [410, 215] on icon at bounding box center [410, 218] width 8 height 8
click at [413, 216] on span at bounding box center [410, 218] width 9 height 9
click at [417, 216] on button at bounding box center [410, 218] width 17 height 17
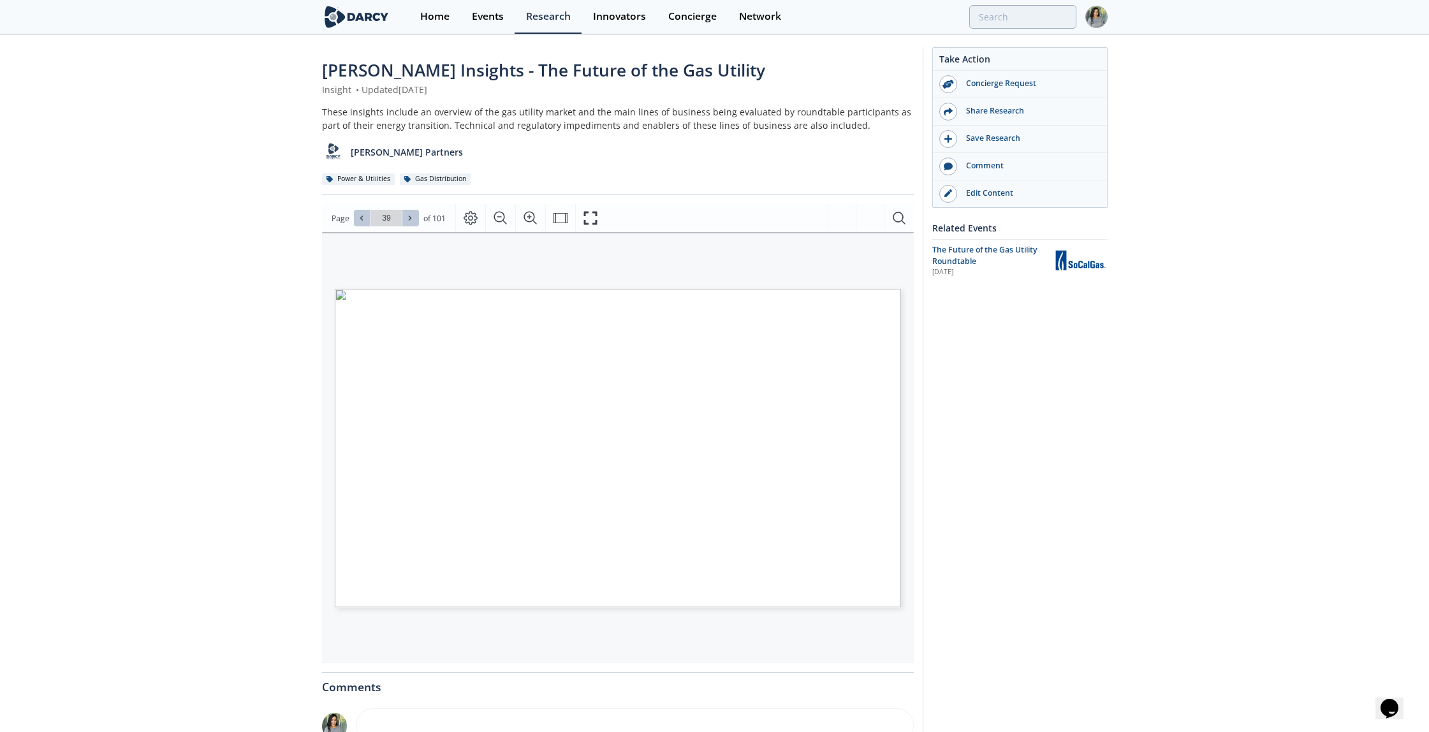
click at [417, 216] on button at bounding box center [410, 218] width 17 height 17
type input "40"
click at [418, 216] on button at bounding box center [410, 218] width 17 height 17
type input "41"
click at [420, 217] on span "Go to Page 41" at bounding box center [386, 218] width 75 height 17
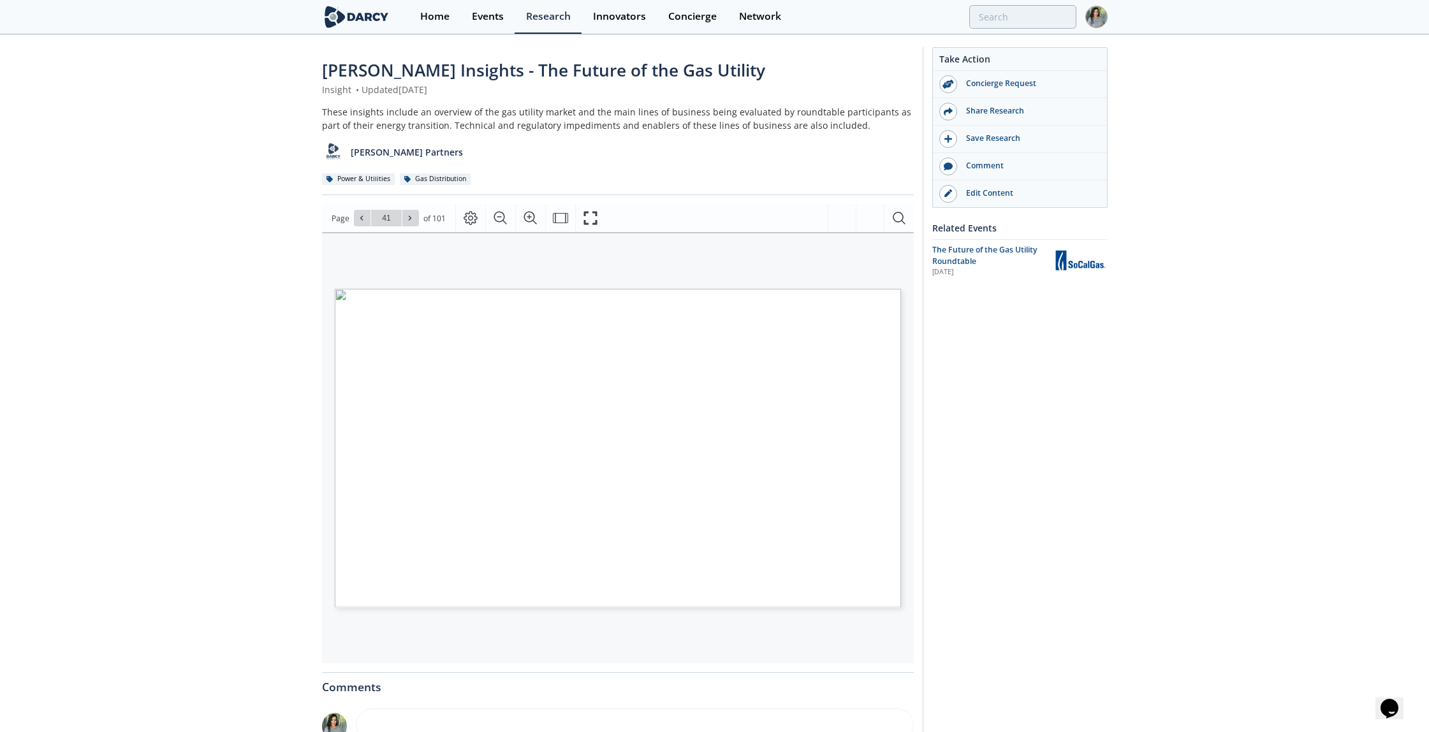
click at [420, 217] on span "Go to Page 41" at bounding box center [386, 218] width 75 height 17
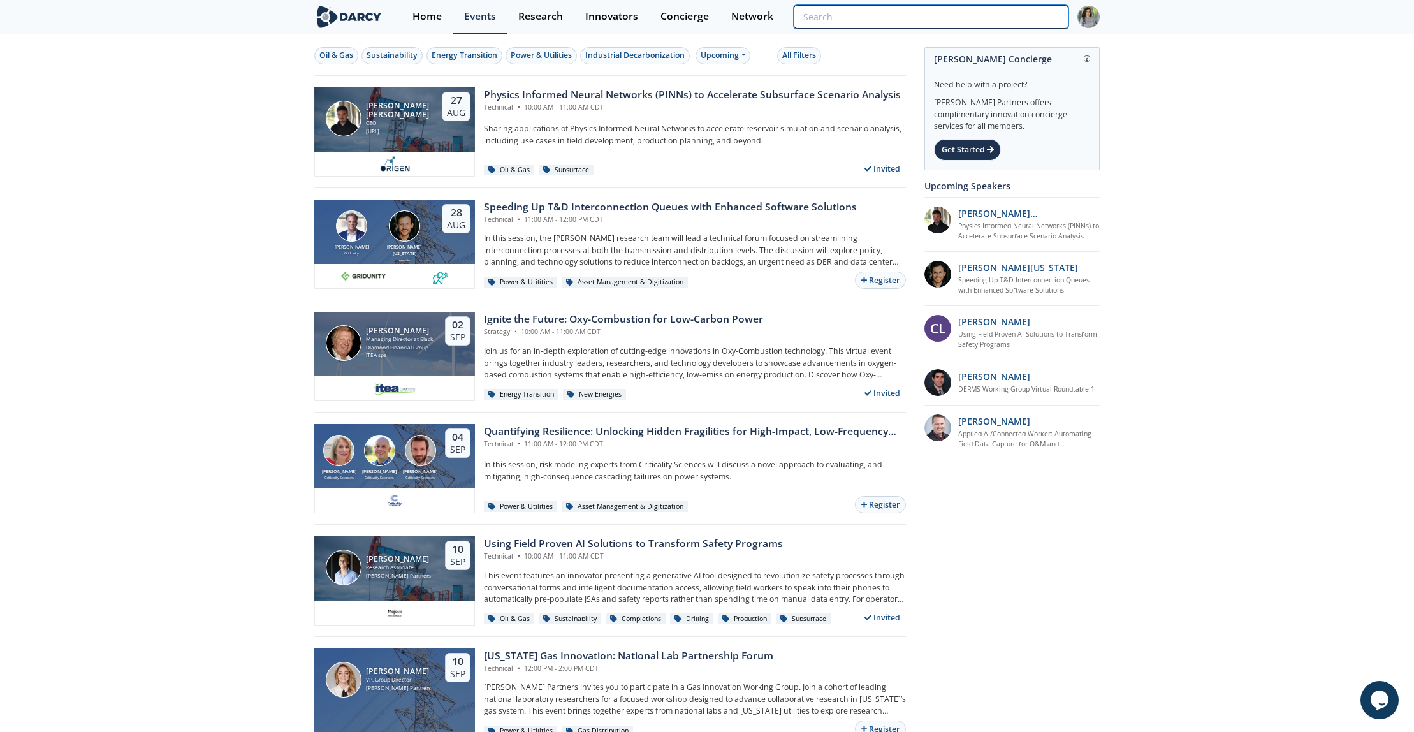
click at [996, 15] on input "search" at bounding box center [931, 17] width 275 height 24
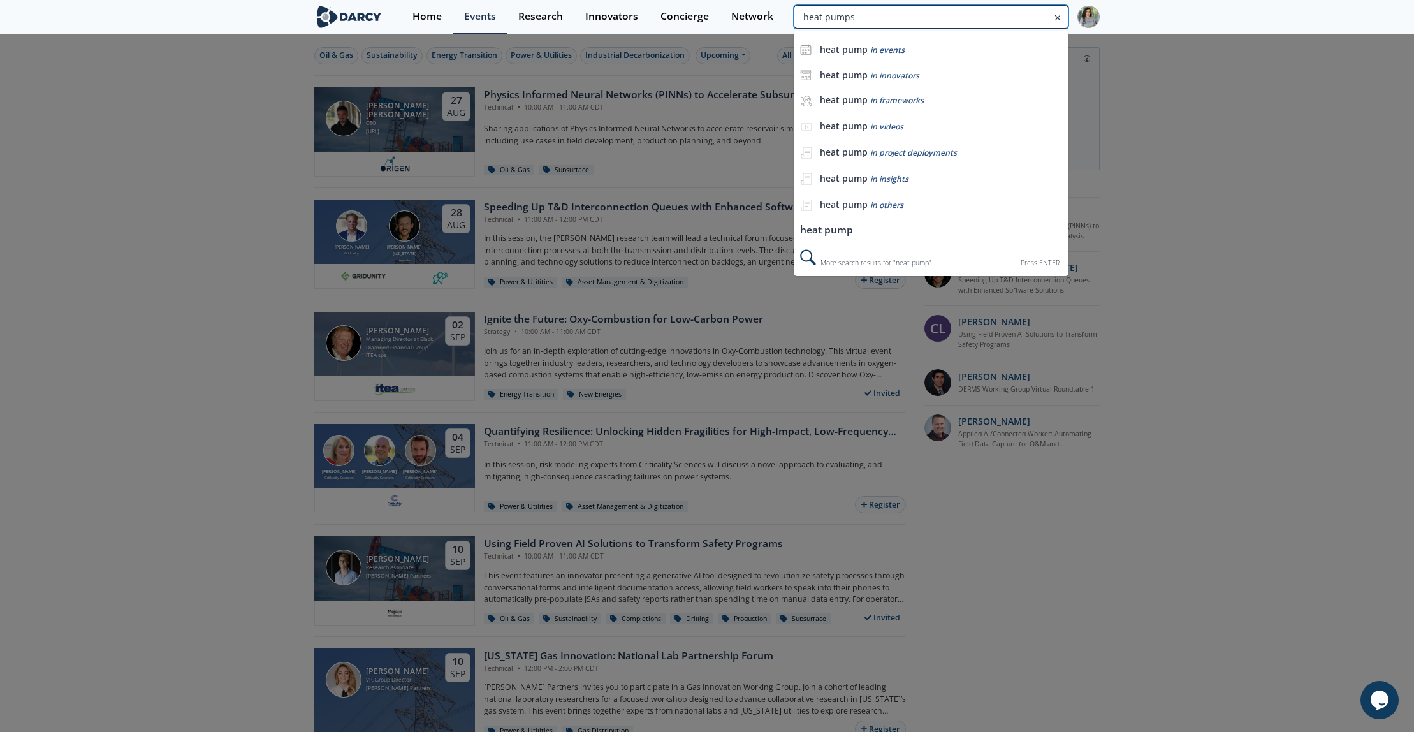
type input "heat pumps"
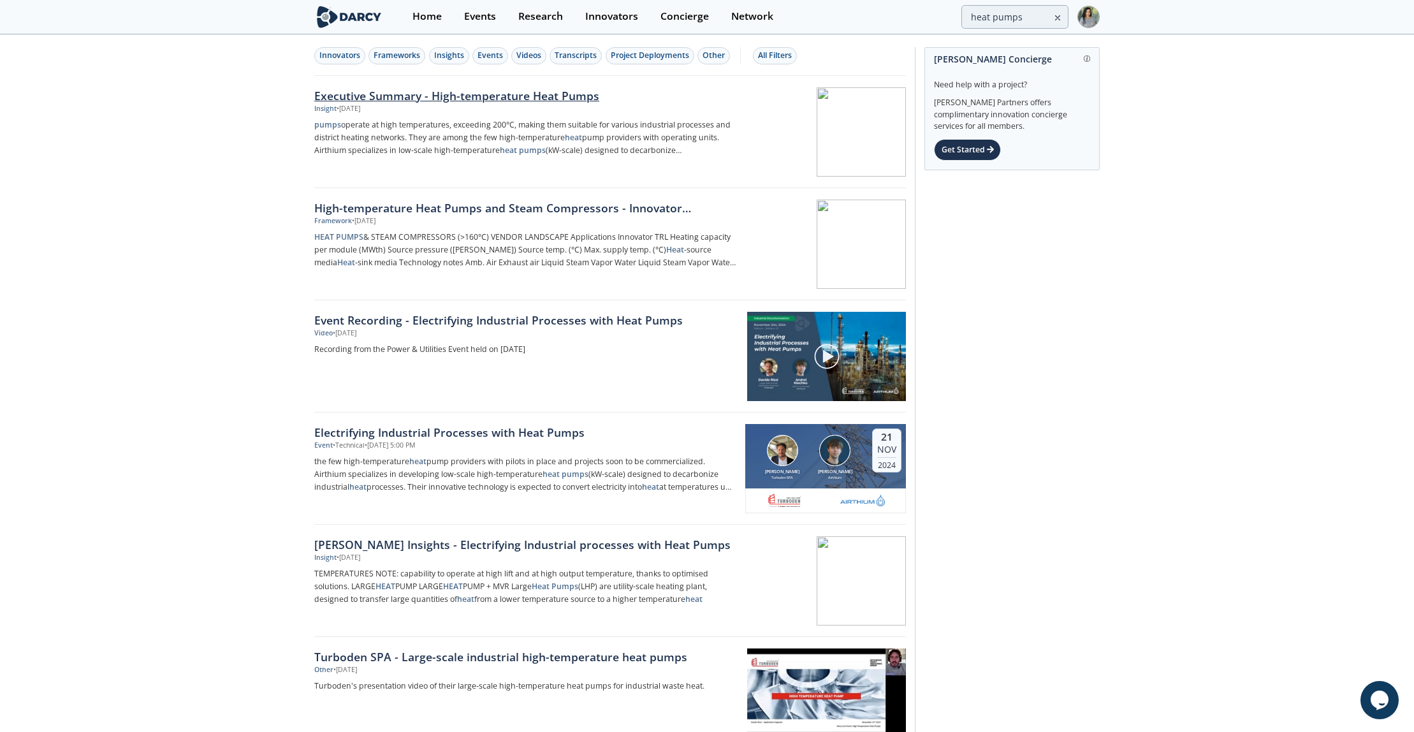
click at [472, 95] on div "Executive Summary - High-temperature Heat Pumps" at bounding box center [525, 95] width 422 height 17
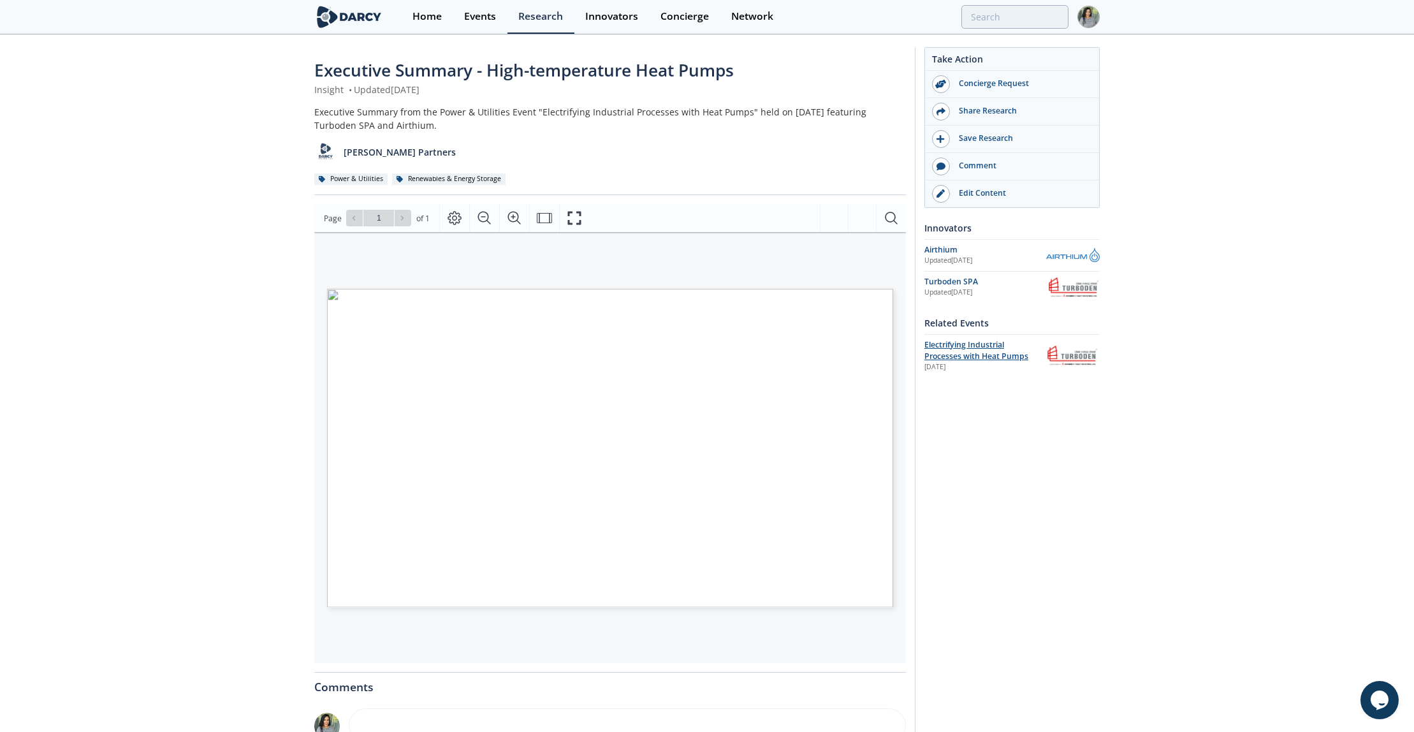
click at [950, 351] on span "Electrifying Industrial Processes with Heat Pumps" at bounding box center [977, 350] width 104 height 22
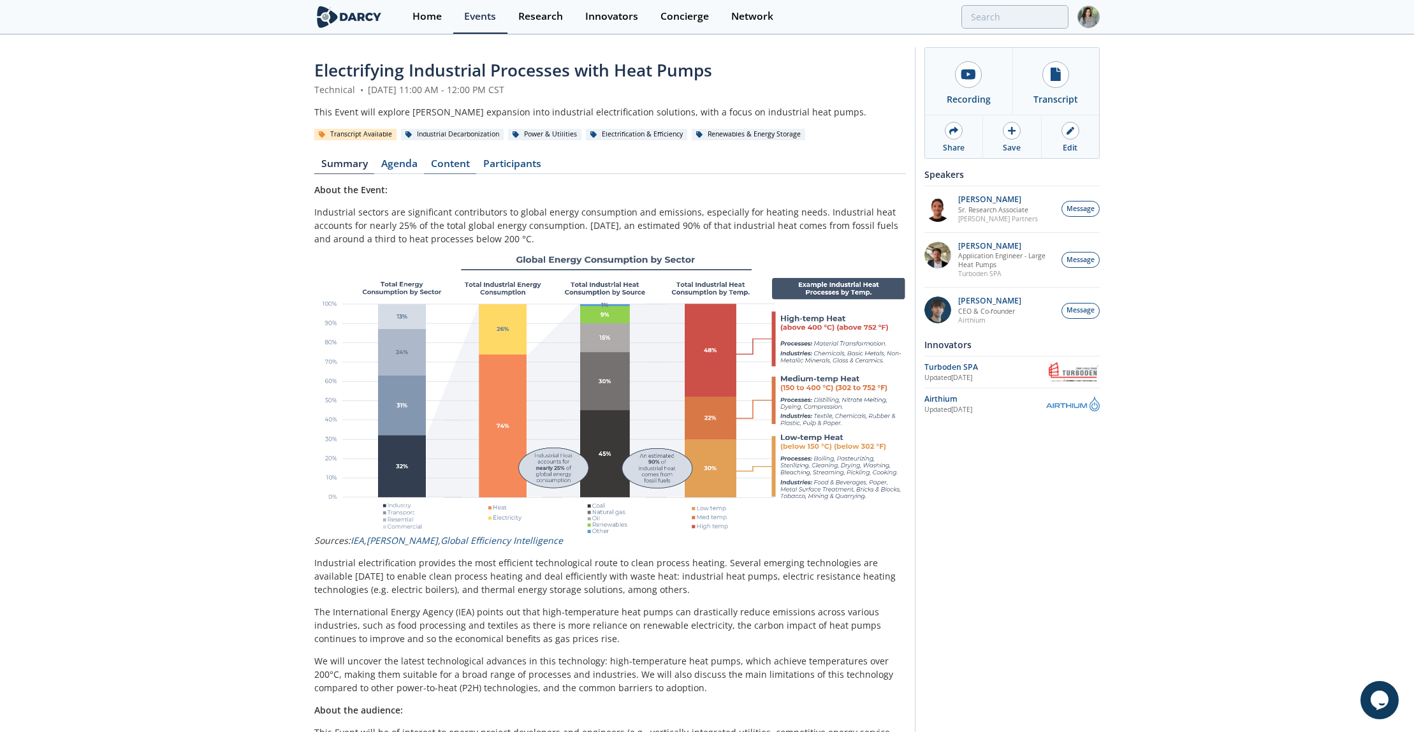
click at [432, 164] on link "Content" at bounding box center [450, 166] width 52 height 15
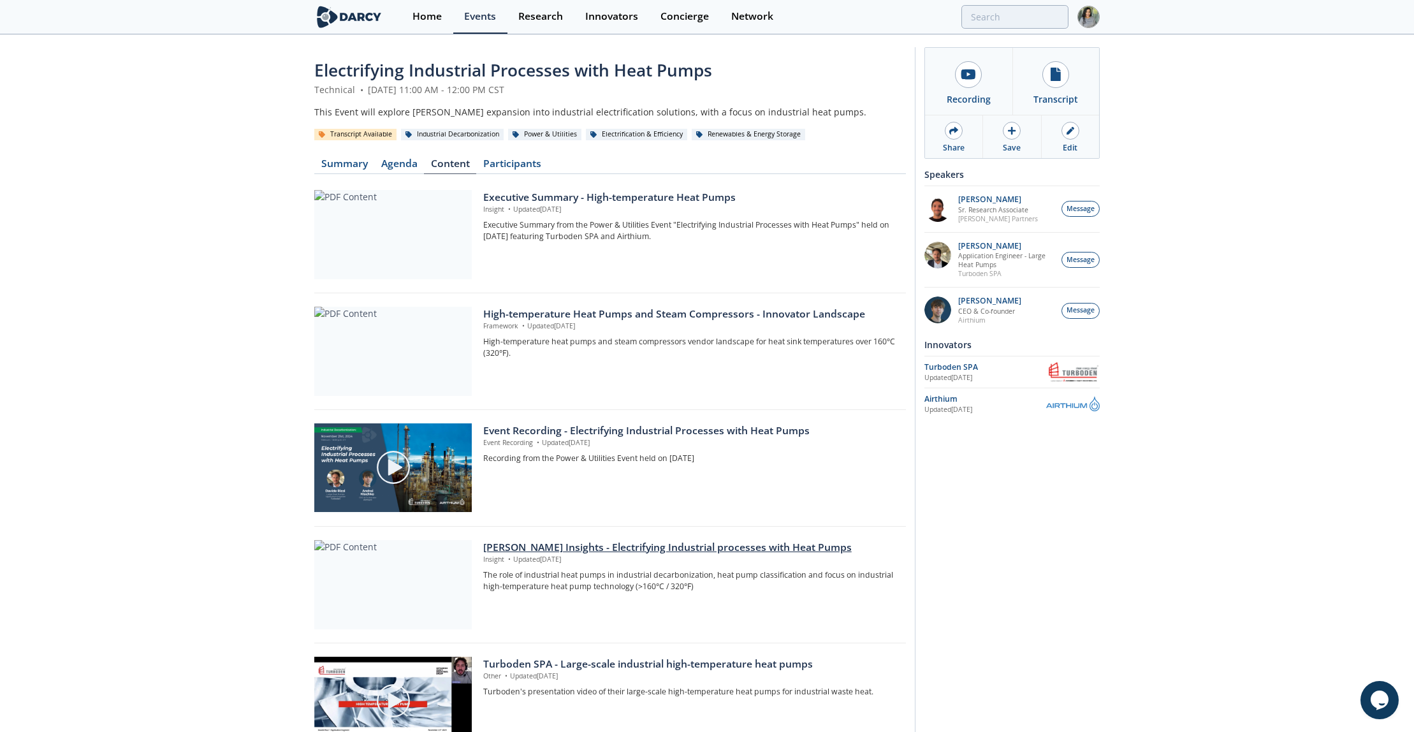
click at [511, 541] on div "[PERSON_NAME] Insights - Electrifying Industrial processes with Heat Pumps" at bounding box center [690, 547] width 414 height 15
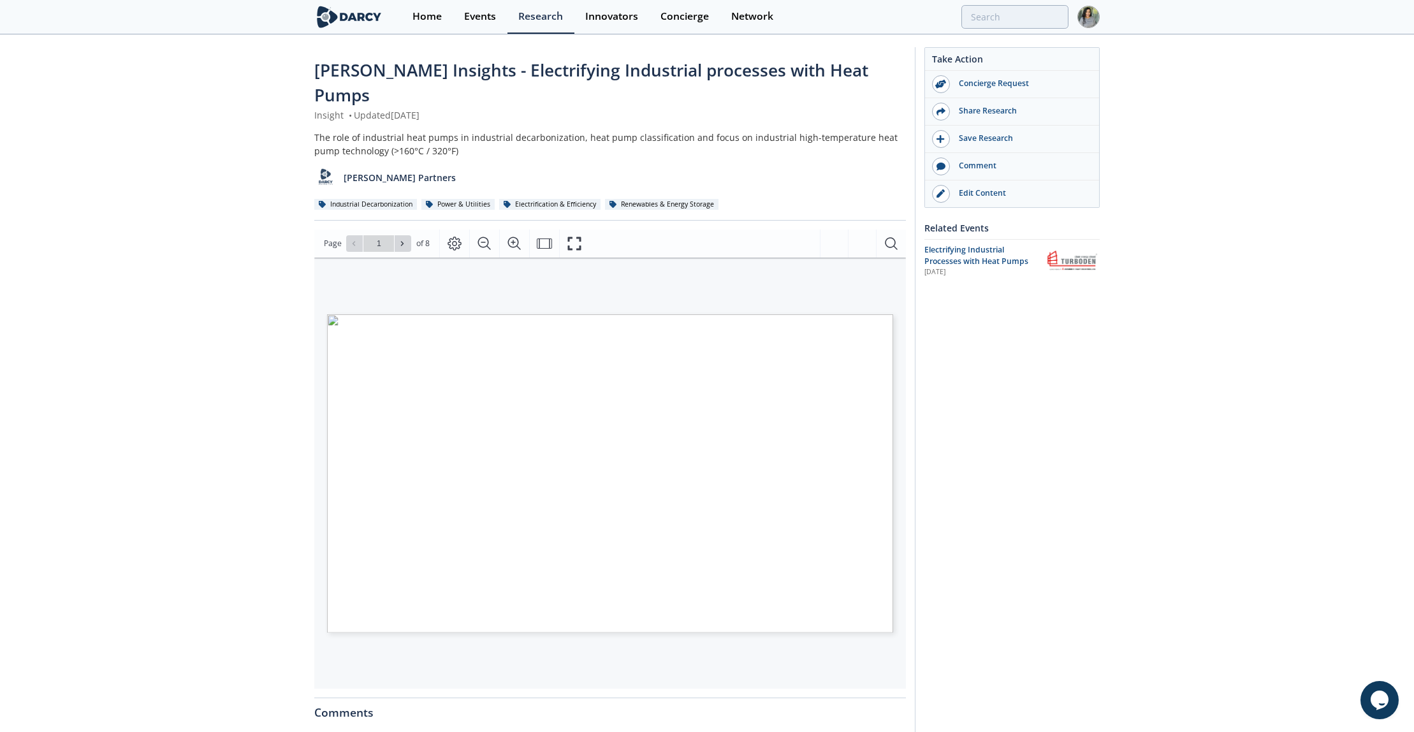
click at [406, 203] on div "[PERSON_NAME] Insights - Electrifying Industrial processes with Heat Pumps Insi…" at bounding box center [610, 503] width 592 height 891
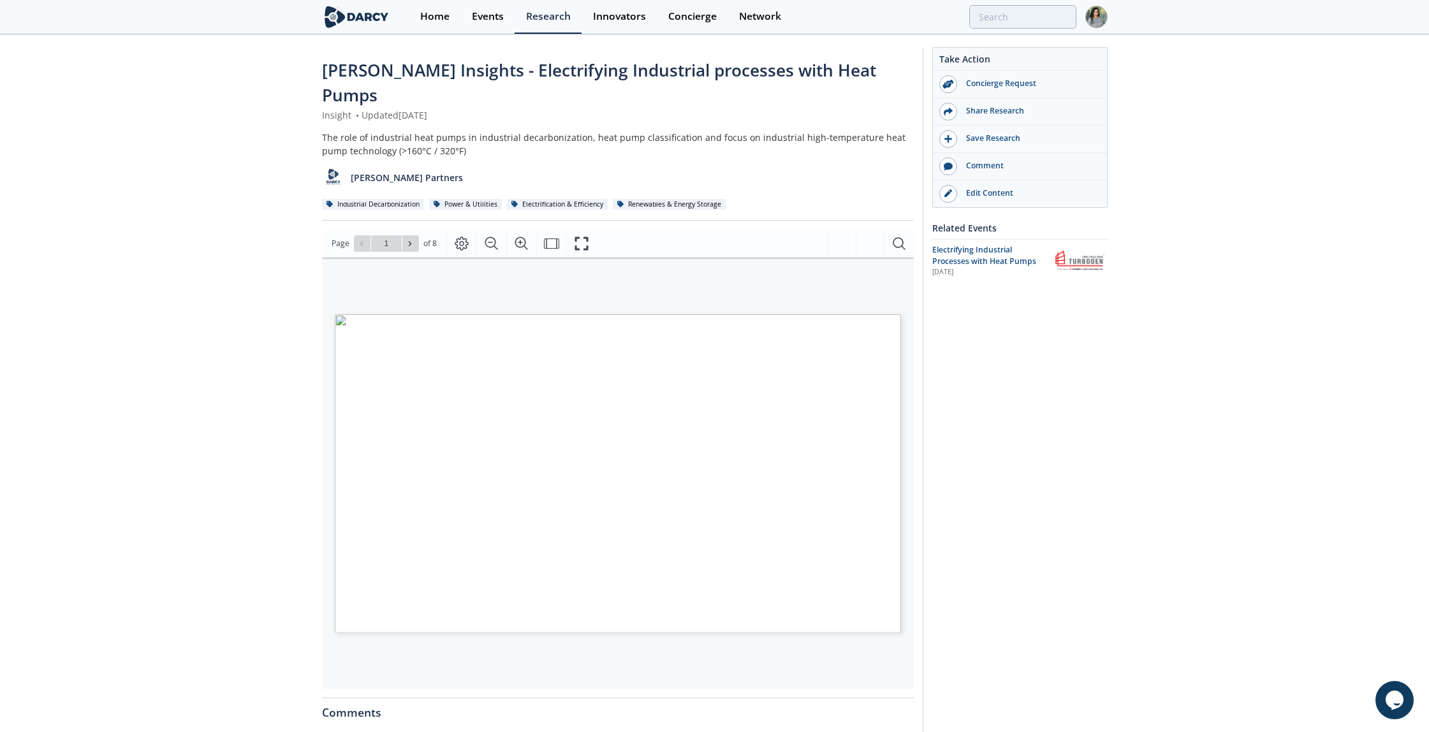
click at [411, 230] on div "Page Go to Page 1 of 8 1 / 8" at bounding box center [618, 244] width 592 height 28
click at [409, 240] on icon at bounding box center [410, 244] width 8 height 8
type input "2"
click at [409, 240] on icon at bounding box center [410, 244] width 8 height 8
type input "3"
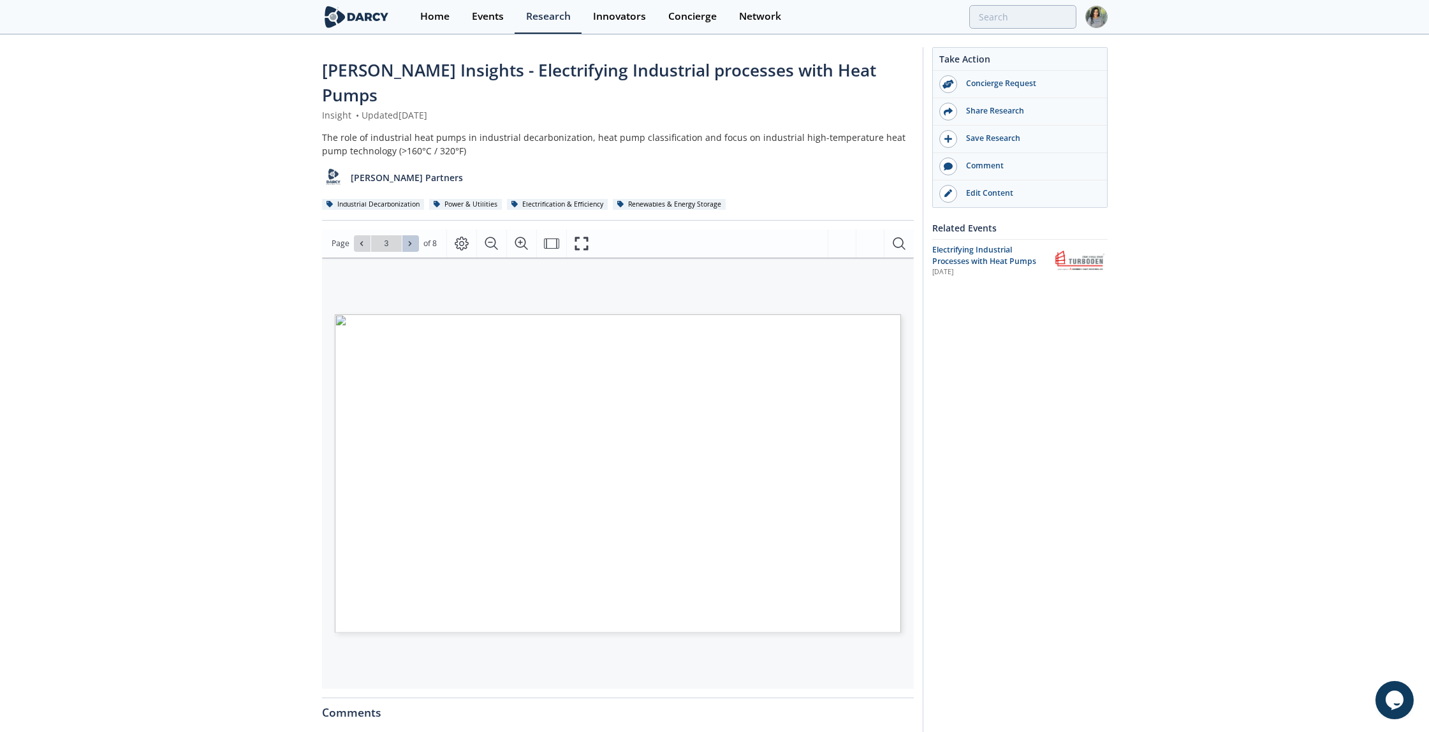
click at [406, 240] on icon at bounding box center [410, 244] width 8 height 8
click at [410, 240] on icon at bounding box center [410, 244] width 8 height 8
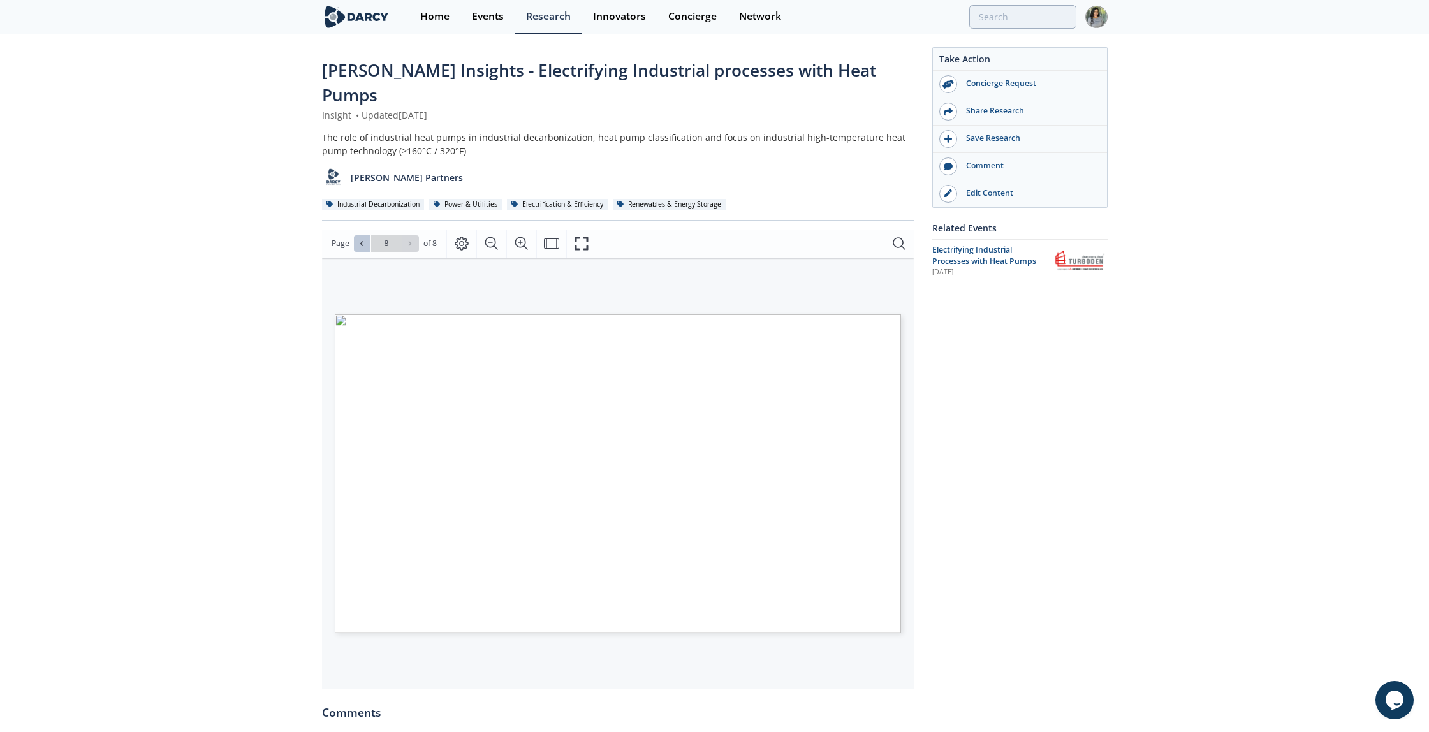
click at [366, 235] on button at bounding box center [362, 243] width 17 height 17
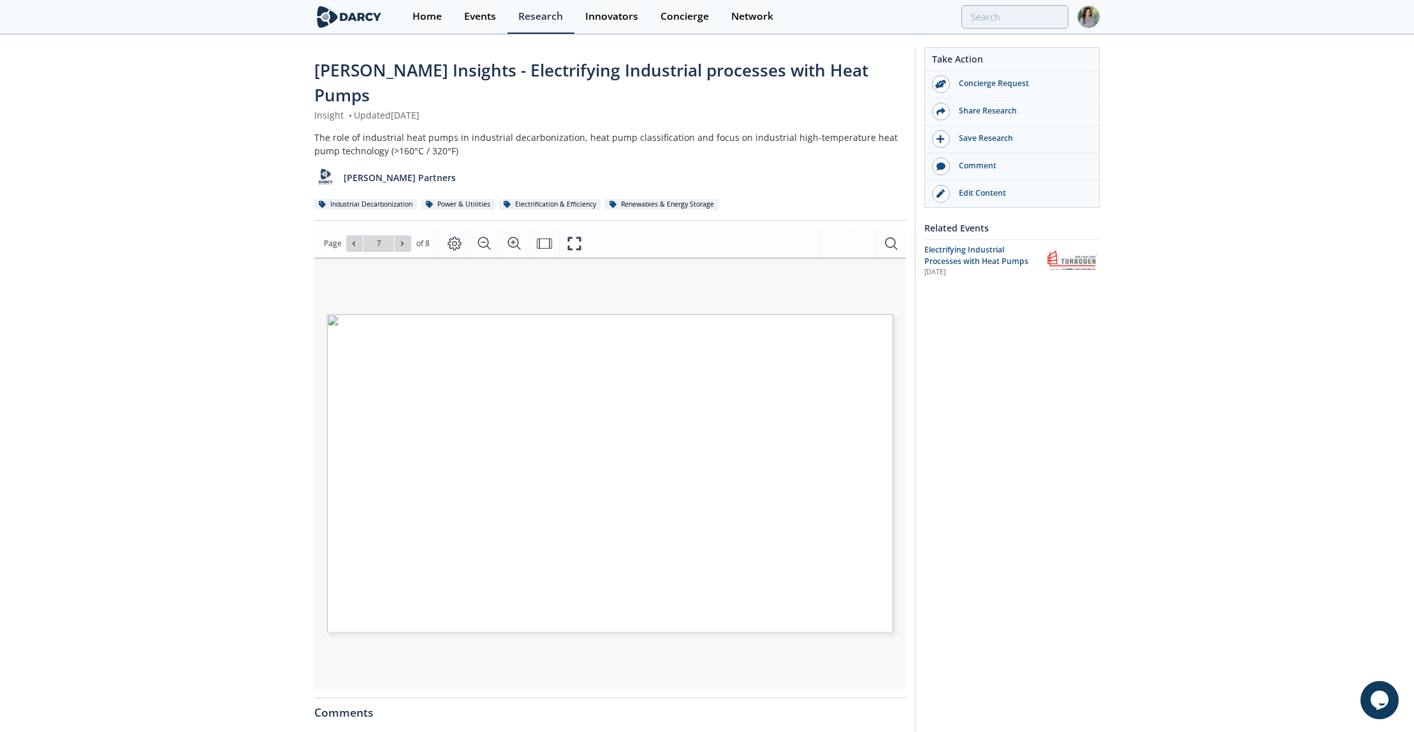
drag, startPoint x: 20, startPoint y: 238, endPoint x: 28, endPoint y: 235, distance: 8.1
click at [20, 238] on div "Darcy Insights - Electrifying Industrial processes with Heat Pumps Insight • Up…" at bounding box center [707, 504] width 1414 height 936
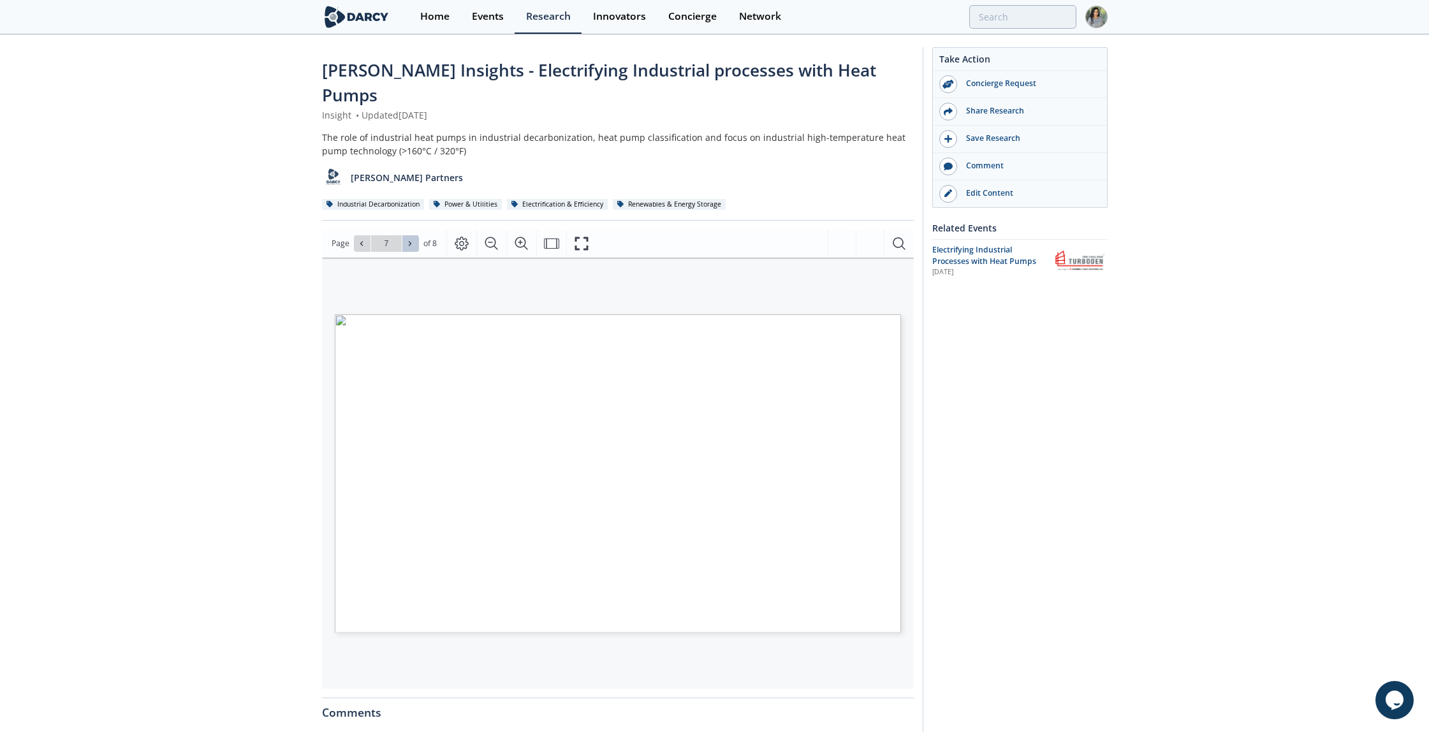
click at [417, 235] on button at bounding box center [410, 243] width 17 height 17
type input "8"
